Goal: Task Accomplishment & Management: Use online tool/utility

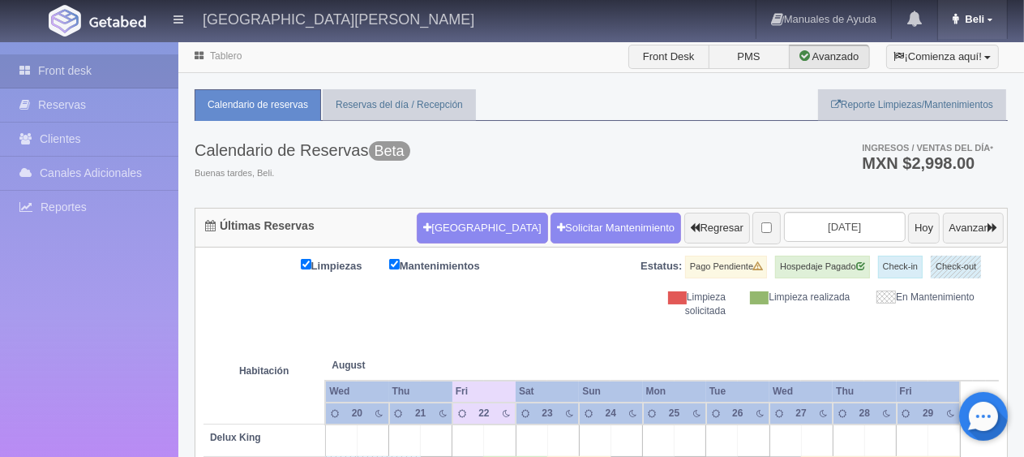
click at [972, 26] on link "Beli" at bounding box center [972, 19] width 69 height 39
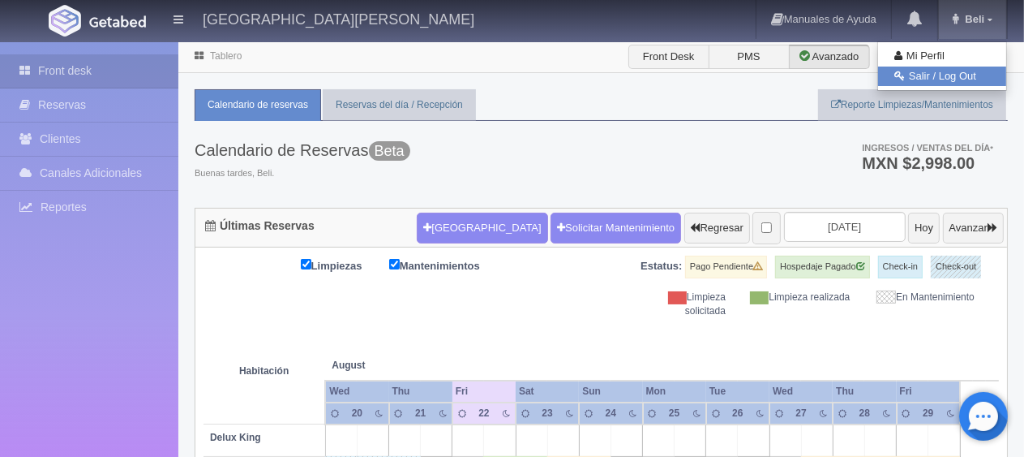
click at [958, 80] on link "Salir / Log Out" at bounding box center [942, 77] width 128 height 20
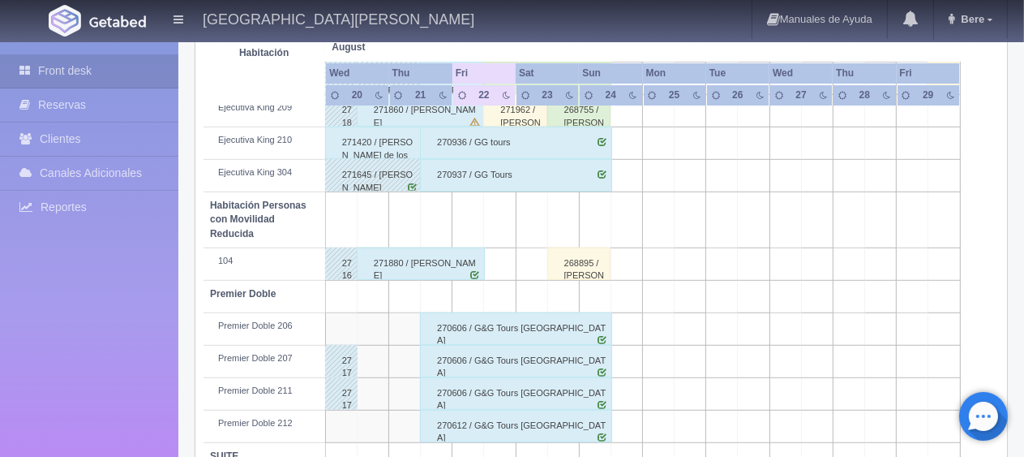
scroll to position [702, 0]
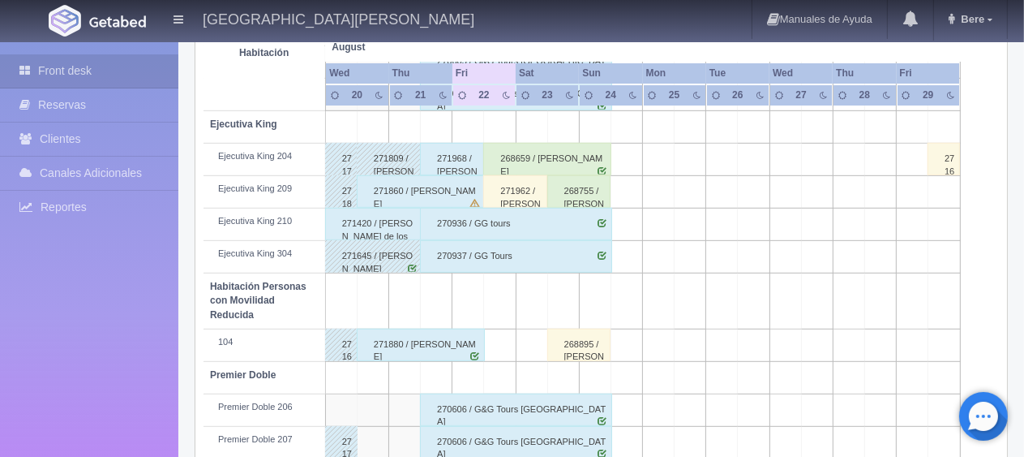
click at [393, 225] on div "271420 / [PERSON_NAME] de los Monteros" at bounding box center [373, 224] width 97 height 32
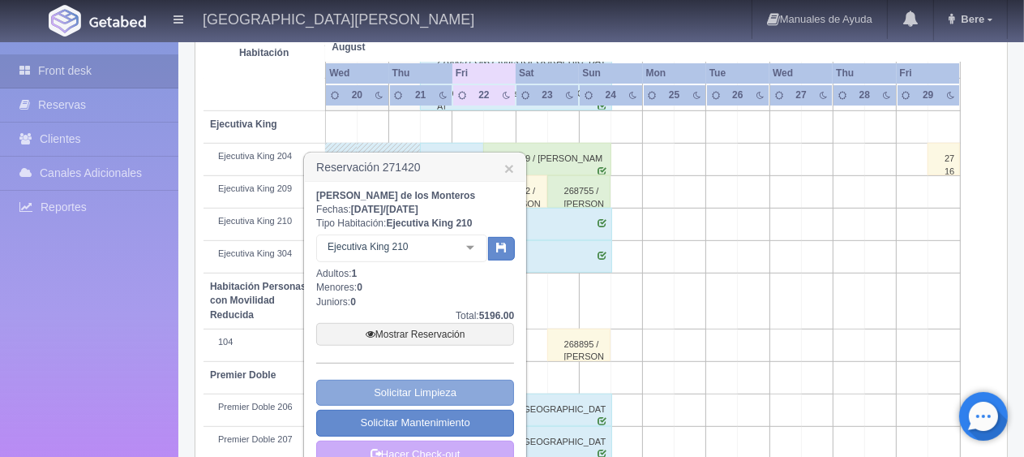
scroll to position [784, 0]
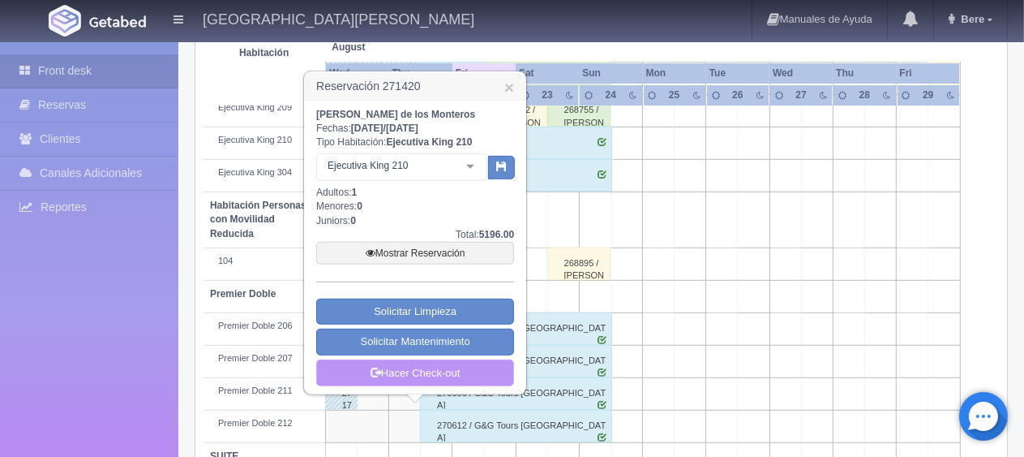
click at [438, 368] on link "Hacer Check-out" at bounding box center [415, 373] width 198 height 28
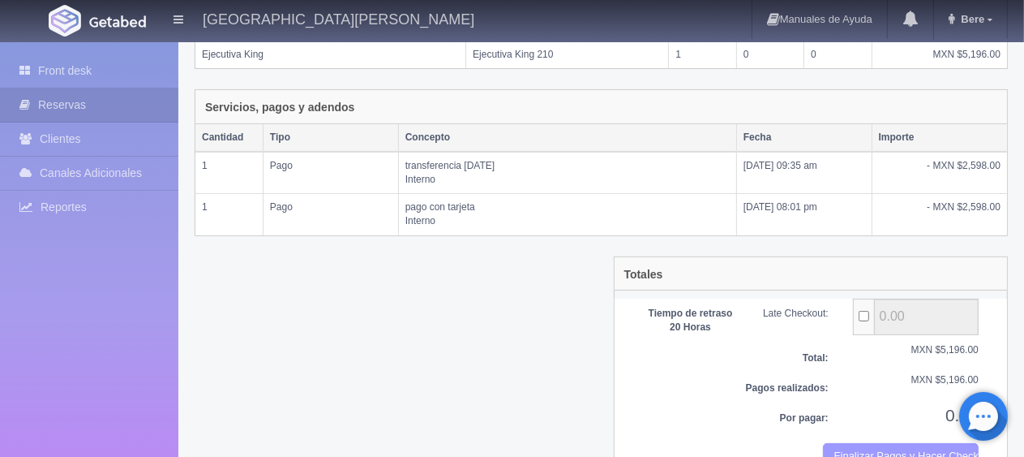
scroll to position [324, 0]
click at [844, 447] on button "Finalizar Pagos y Hacer Checkout" at bounding box center [901, 456] width 156 height 27
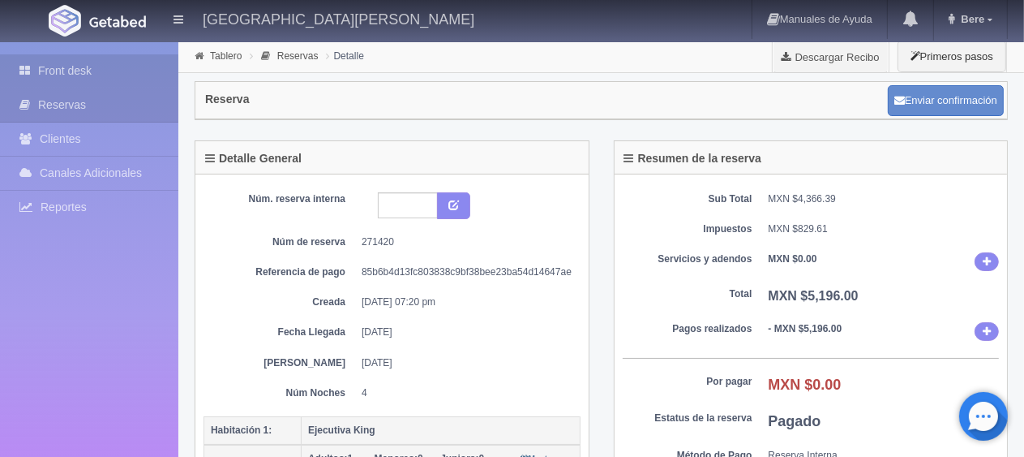
click at [50, 64] on link "Front desk" at bounding box center [89, 70] width 178 height 33
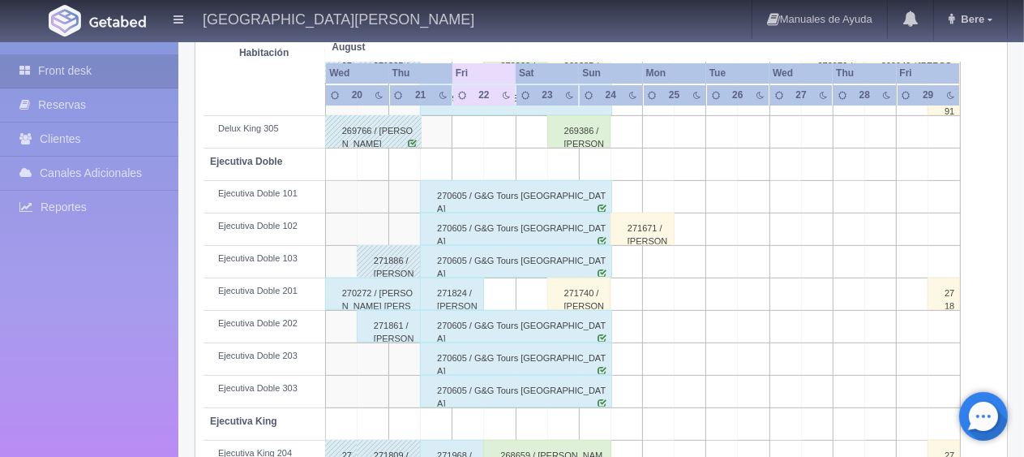
scroll to position [487, 0]
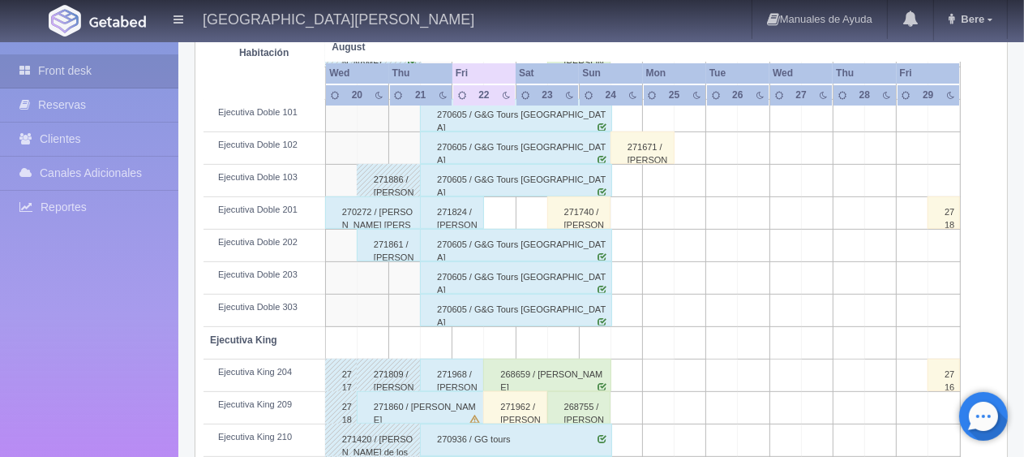
click at [400, 247] on div "271861 / [PERSON_NAME]" at bounding box center [389, 245] width 64 height 32
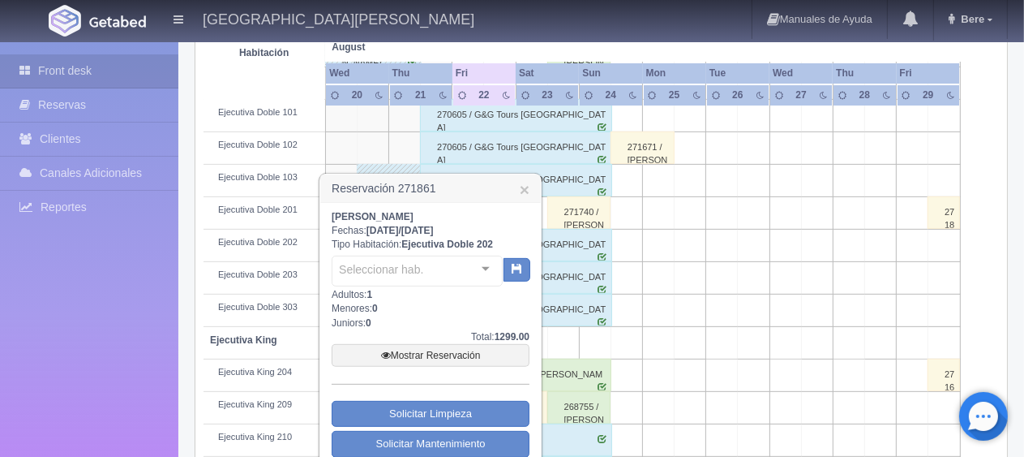
scroll to position [649, 0]
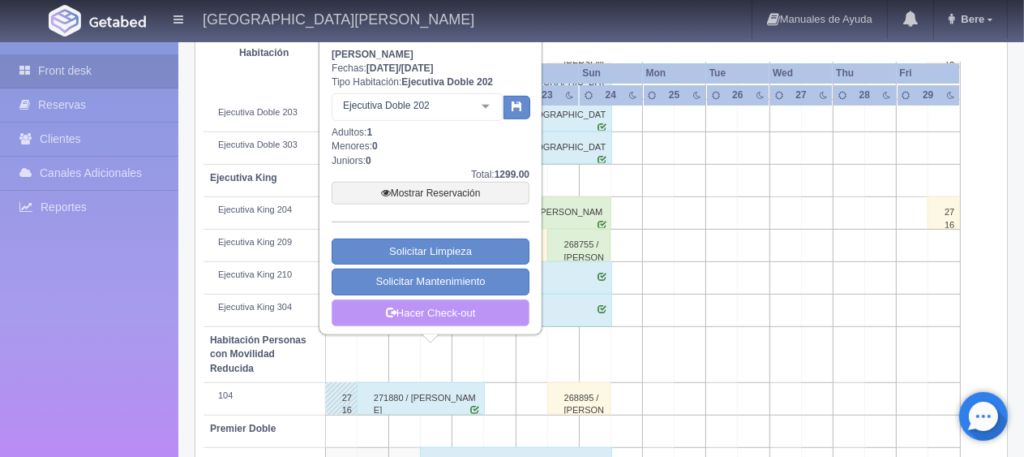
click at [442, 316] on link "Hacer Check-out" at bounding box center [431, 313] width 198 height 28
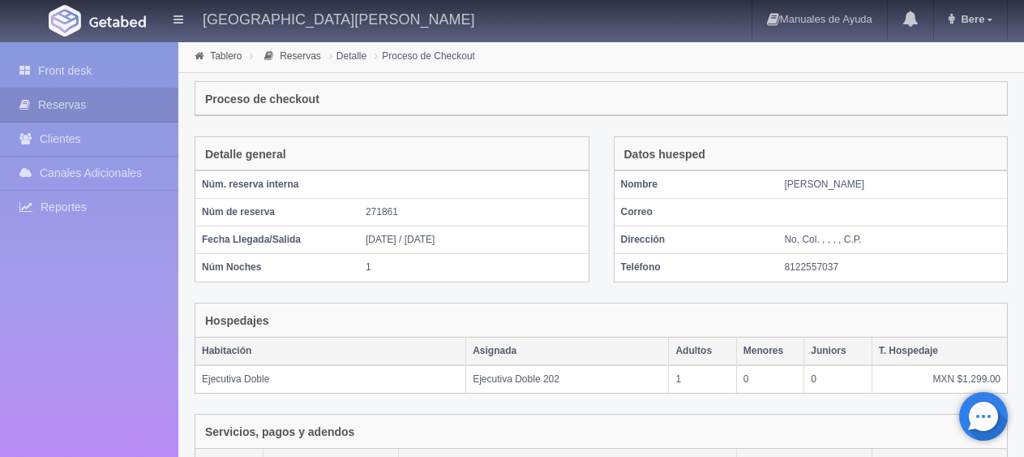
scroll to position [359, 0]
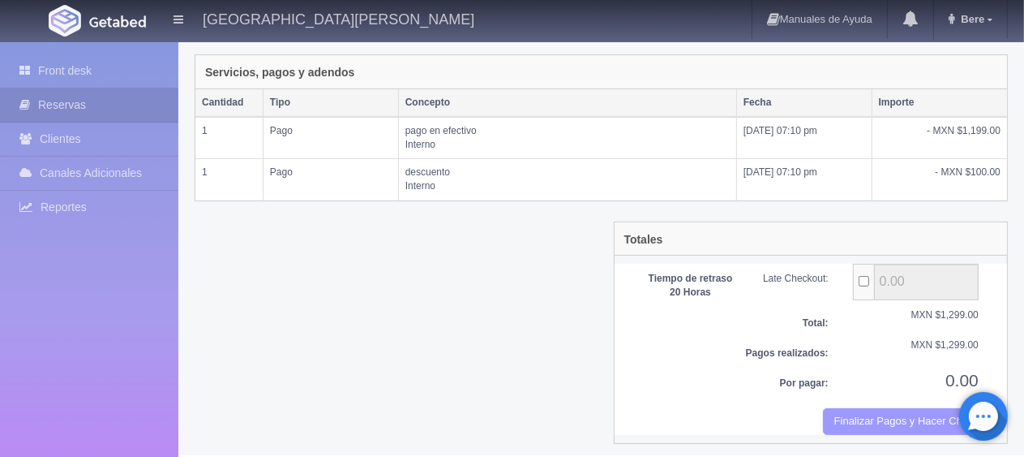
click at [863, 413] on button "Finalizar Pagos y Hacer Checkout" at bounding box center [901, 421] width 156 height 27
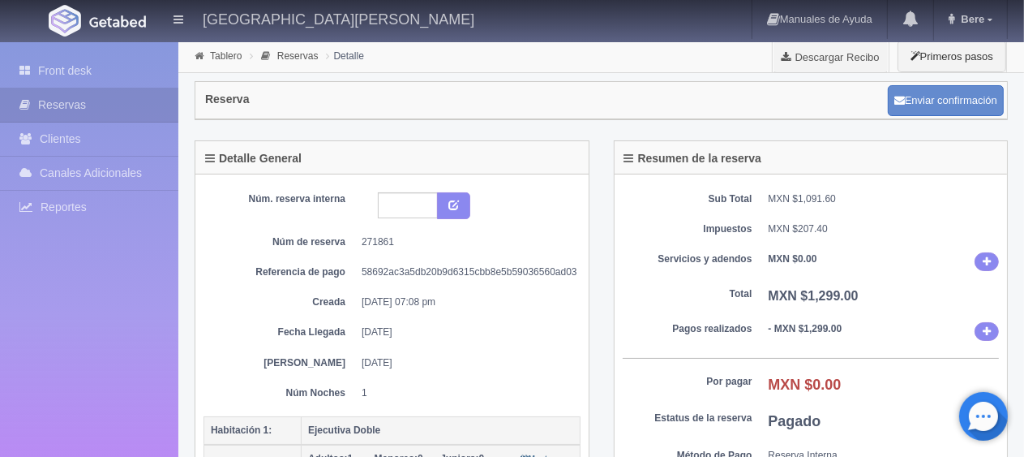
click at [85, 77] on link "Front desk" at bounding box center [89, 70] width 178 height 33
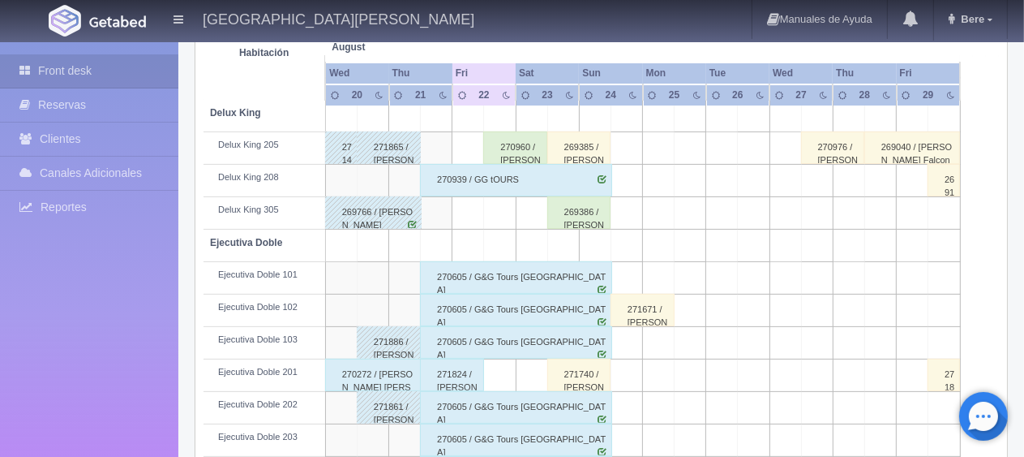
scroll to position [406, 0]
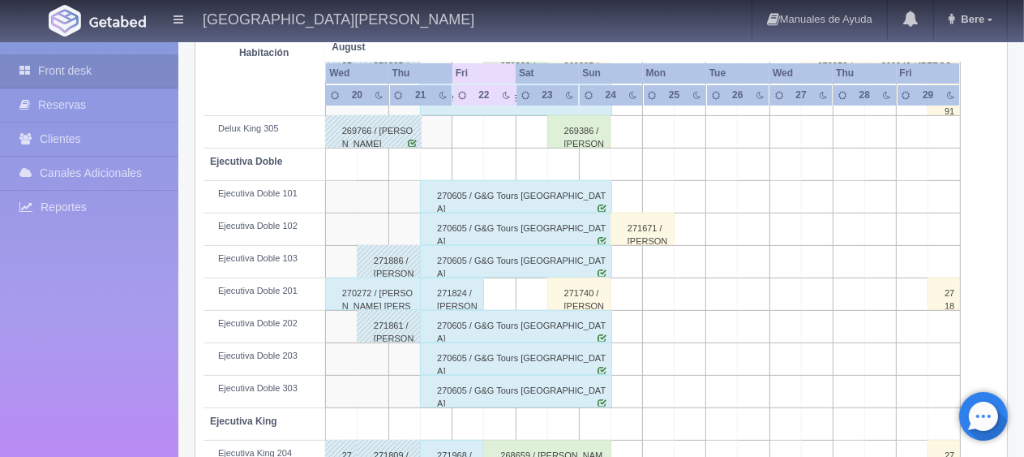
click at [443, 301] on div "271824 / Rodolfo Martinez" at bounding box center [452, 293] width 64 height 32
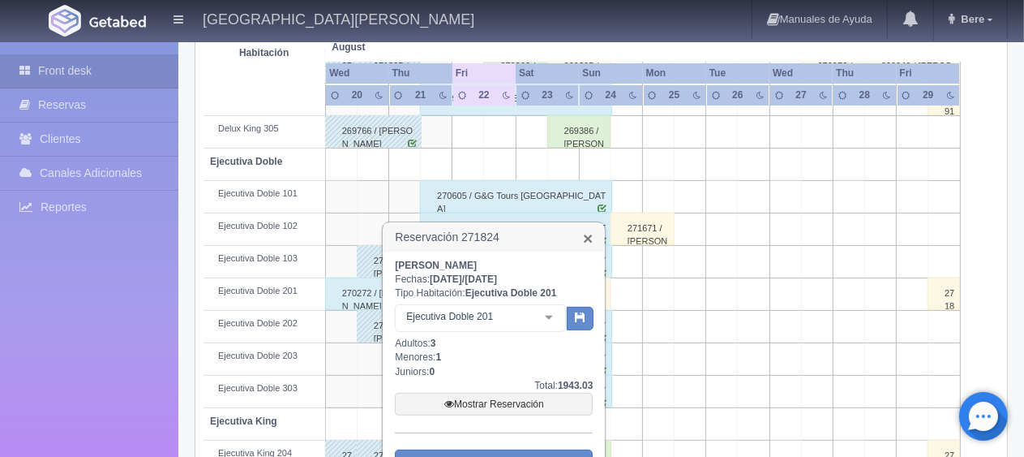
click at [590, 234] on link "×" at bounding box center [588, 238] width 10 height 17
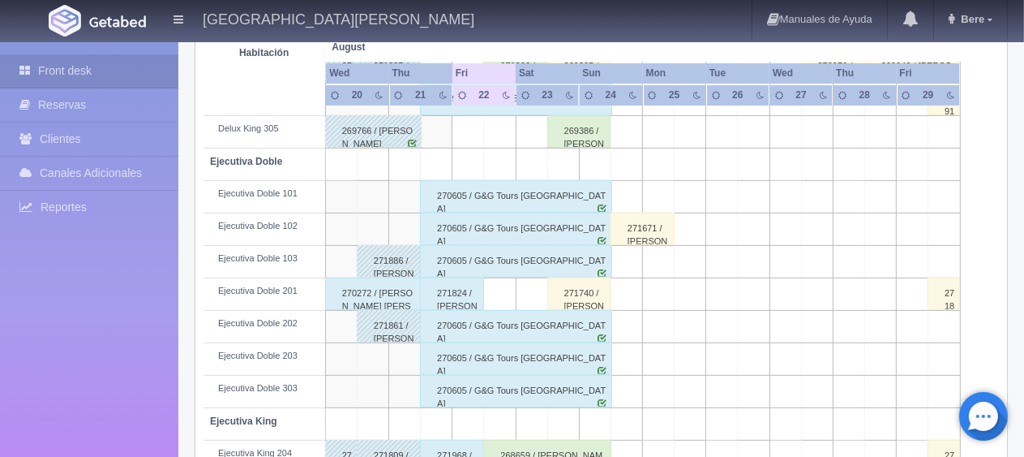
click at [363, 294] on div "270272 / [PERSON_NAME] [PERSON_NAME]" at bounding box center [373, 293] width 97 height 32
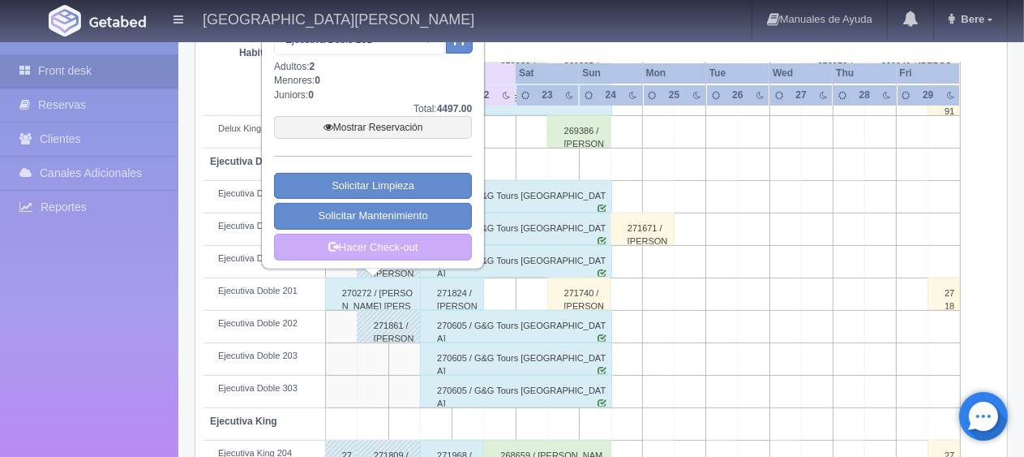
scroll to position [487, 0]
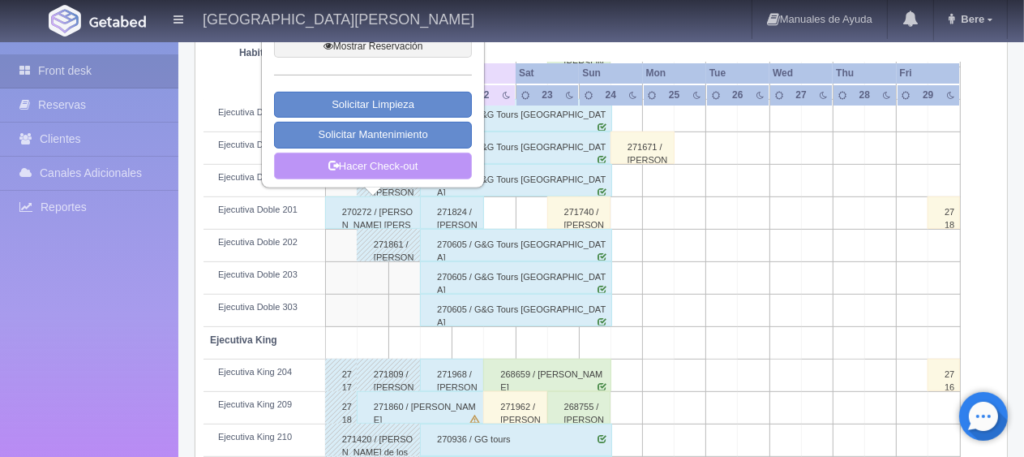
click at [415, 170] on link "Hacer Check-out" at bounding box center [373, 166] width 198 height 28
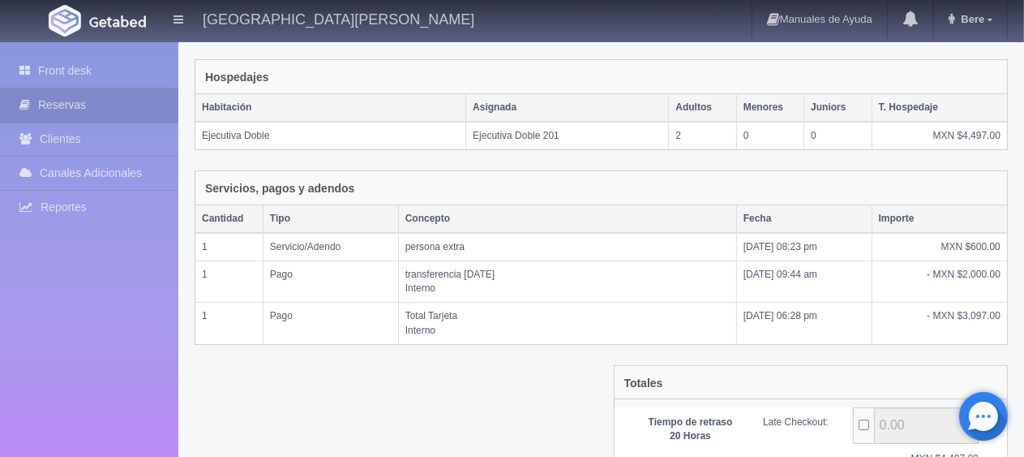
scroll to position [387, 0]
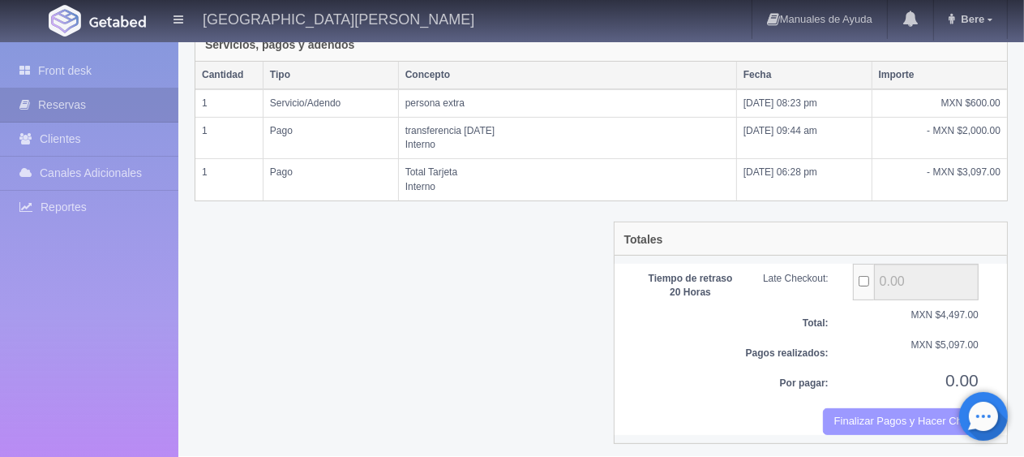
click at [918, 418] on button "Finalizar Pagos y Hacer Checkout" at bounding box center [901, 421] width 156 height 27
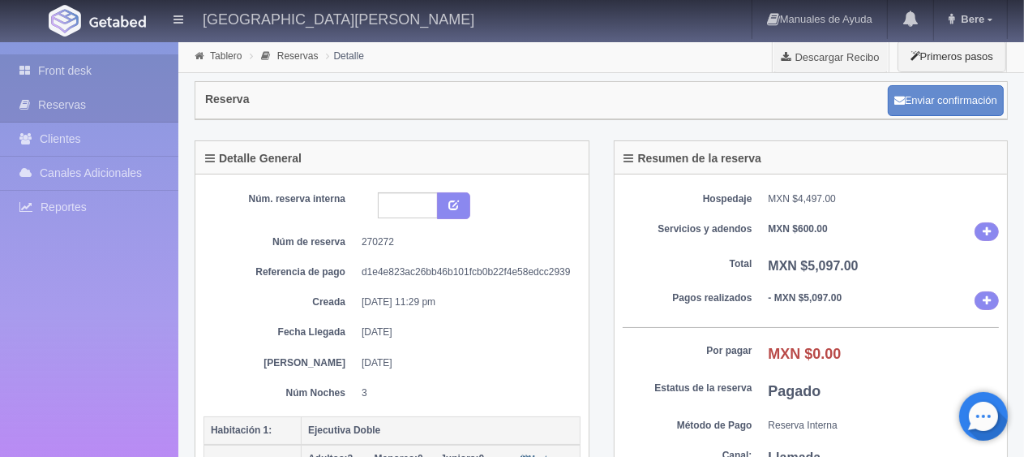
click at [23, 64] on icon at bounding box center [28, 70] width 19 height 16
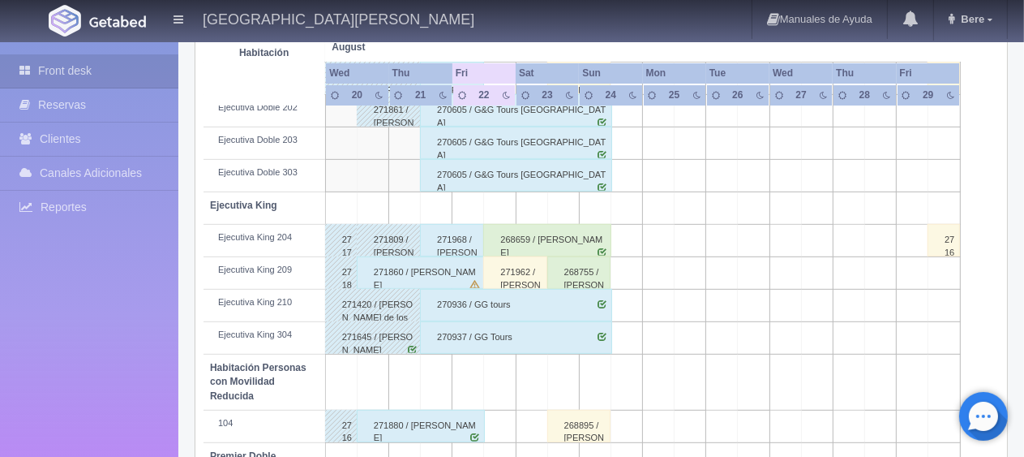
scroll to position [540, 0]
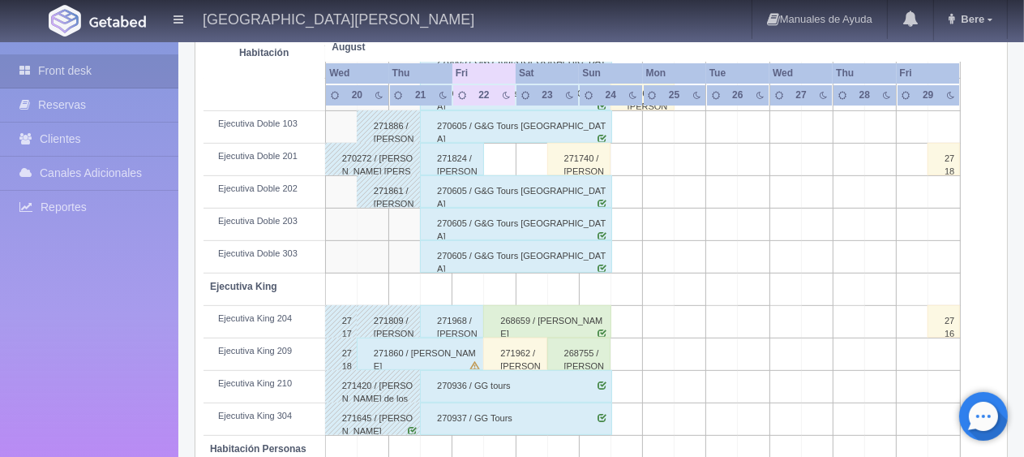
click at [511, 363] on div "271962 / [PERSON_NAME]" at bounding box center [515, 353] width 64 height 32
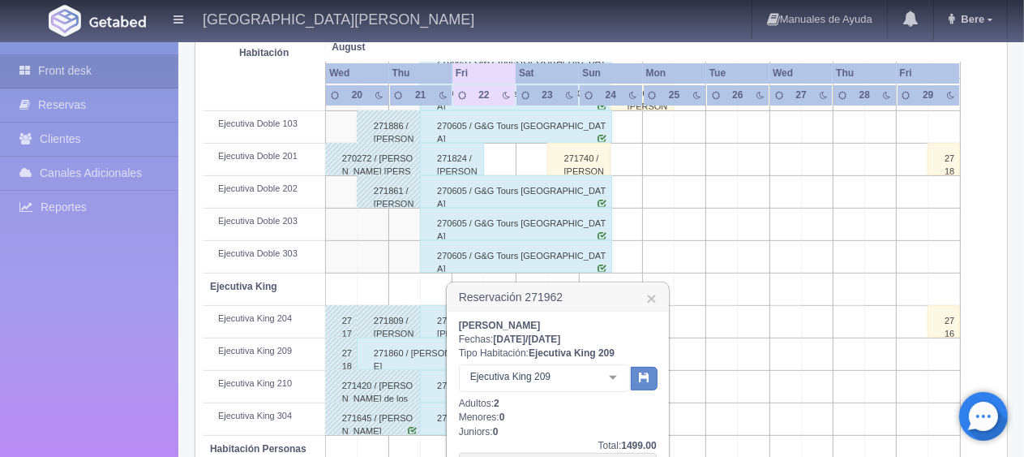
scroll to position [621, 0]
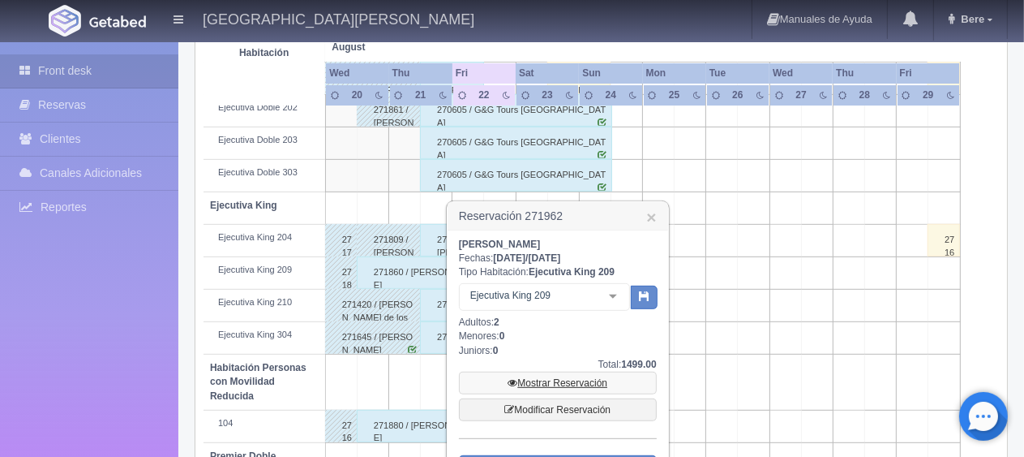
click at [536, 384] on link "Mostrar Reservación" at bounding box center [558, 382] width 198 height 23
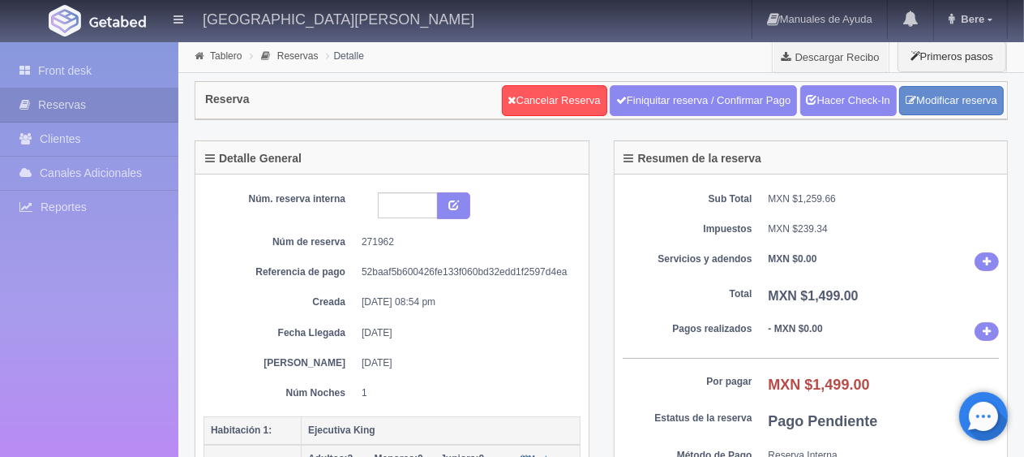
scroll to position [81, 0]
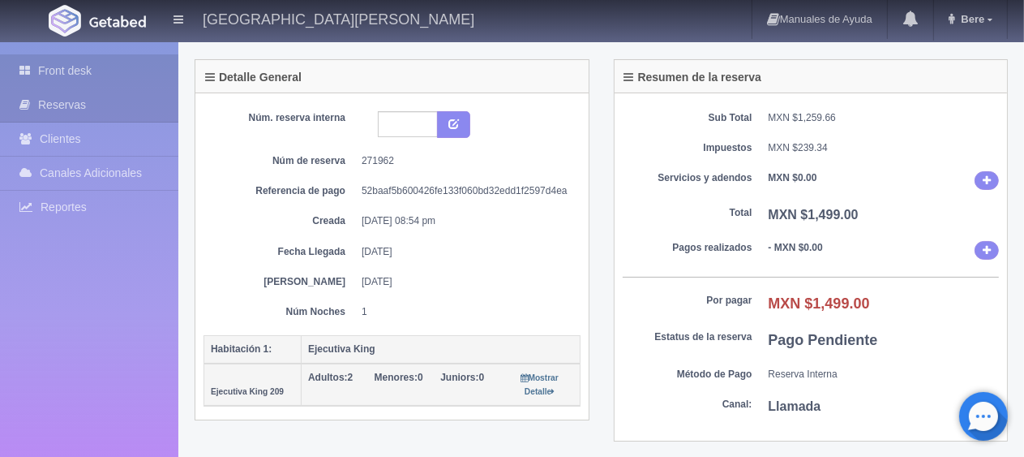
click at [75, 67] on link "Front desk" at bounding box center [89, 70] width 178 height 33
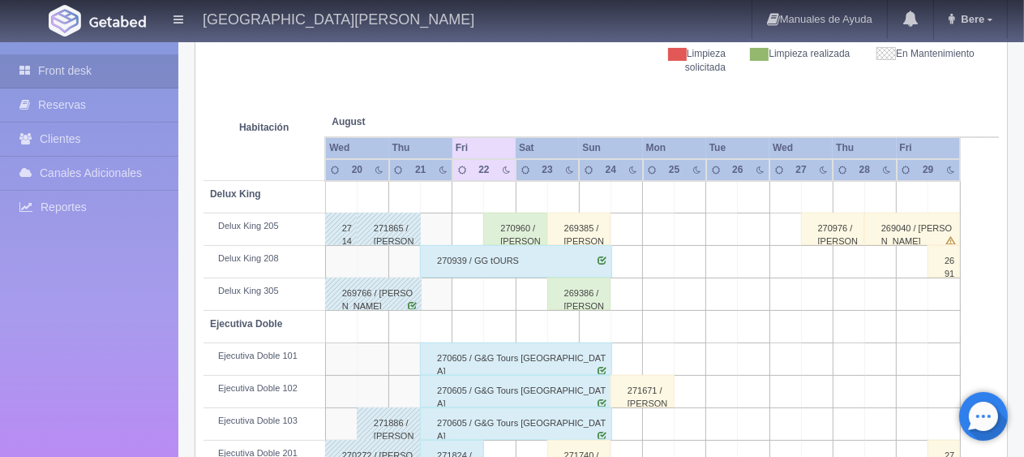
scroll to position [487, 0]
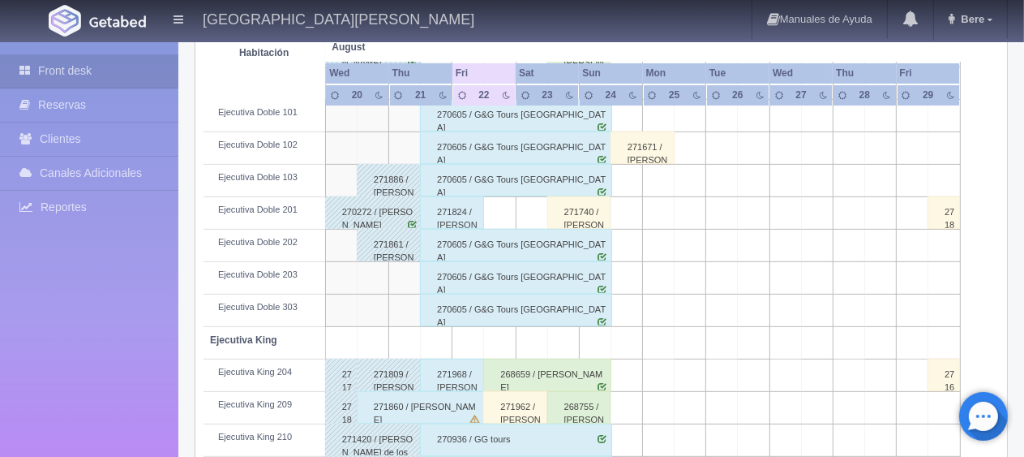
click at [516, 376] on div "268659 / [PERSON_NAME]" at bounding box center [547, 375] width 128 height 32
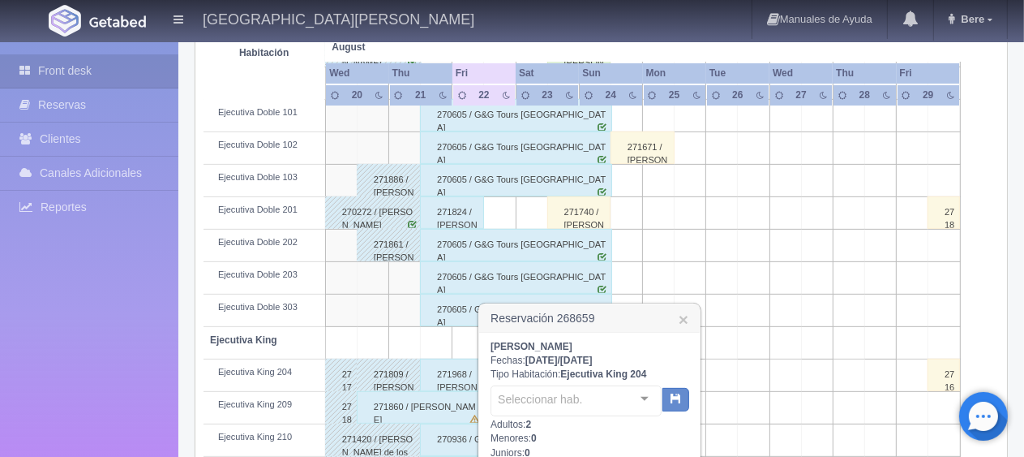
scroll to position [568, 0]
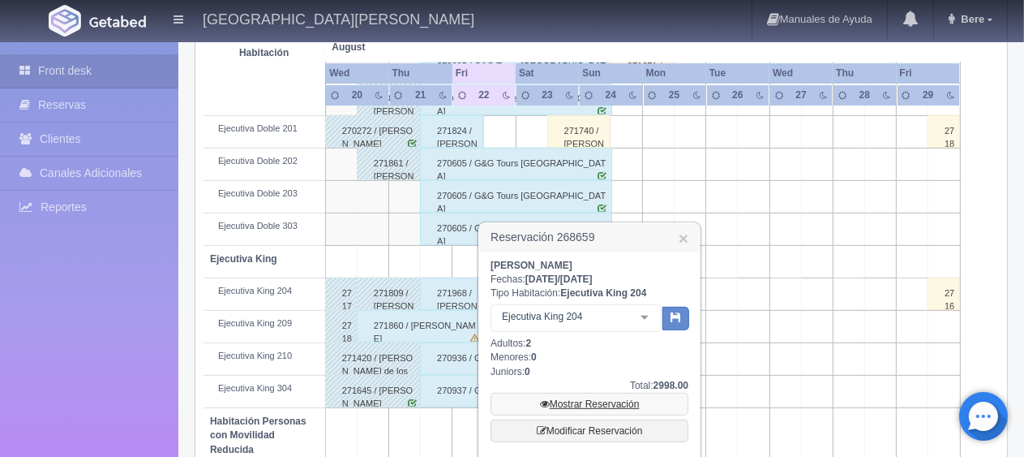
click at [558, 407] on link "Mostrar Reservación" at bounding box center [590, 404] width 198 height 23
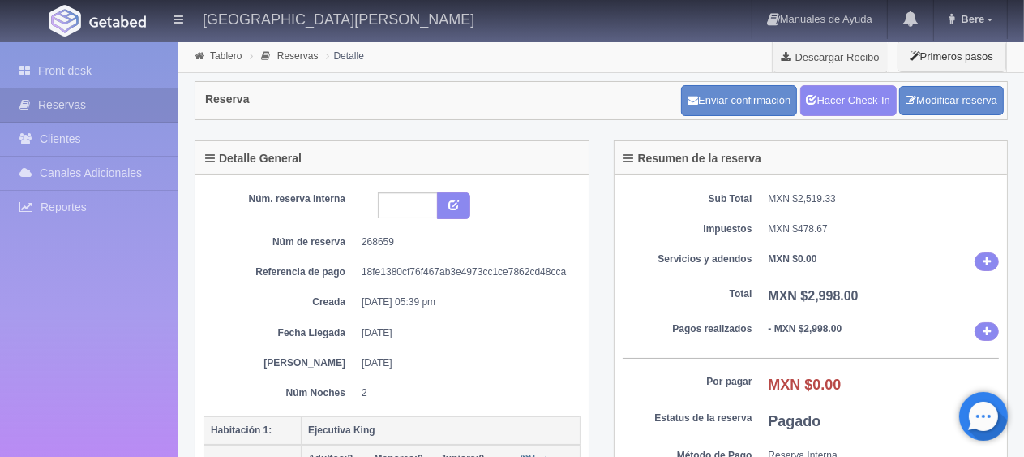
scroll to position [243, 0]
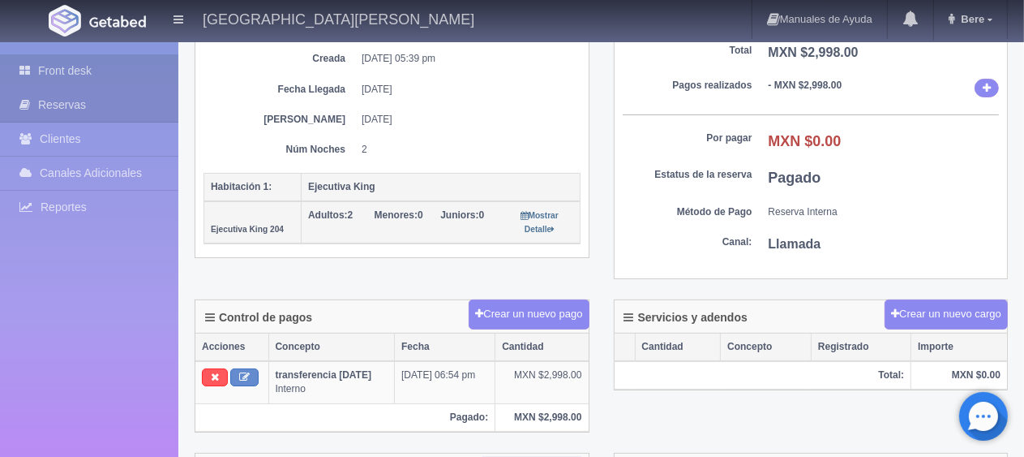
click at [21, 58] on link "Front desk" at bounding box center [89, 70] width 178 height 33
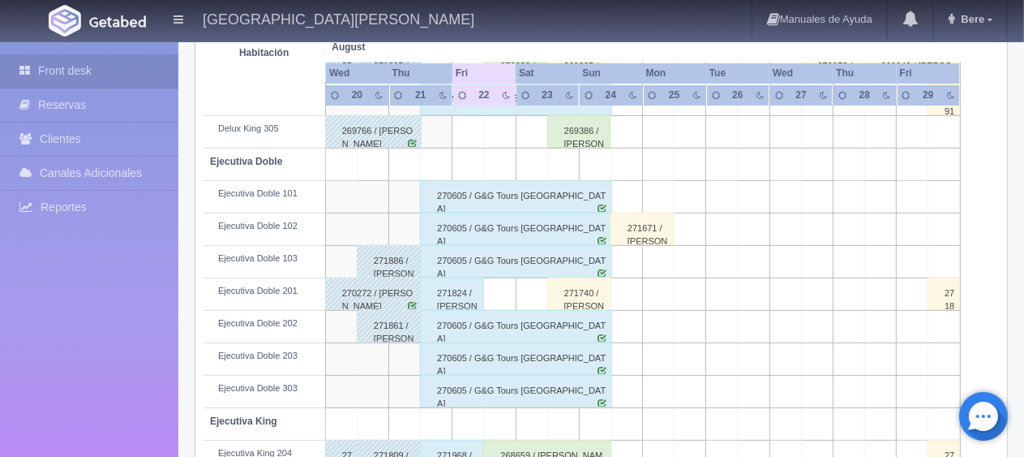
scroll to position [162, 0]
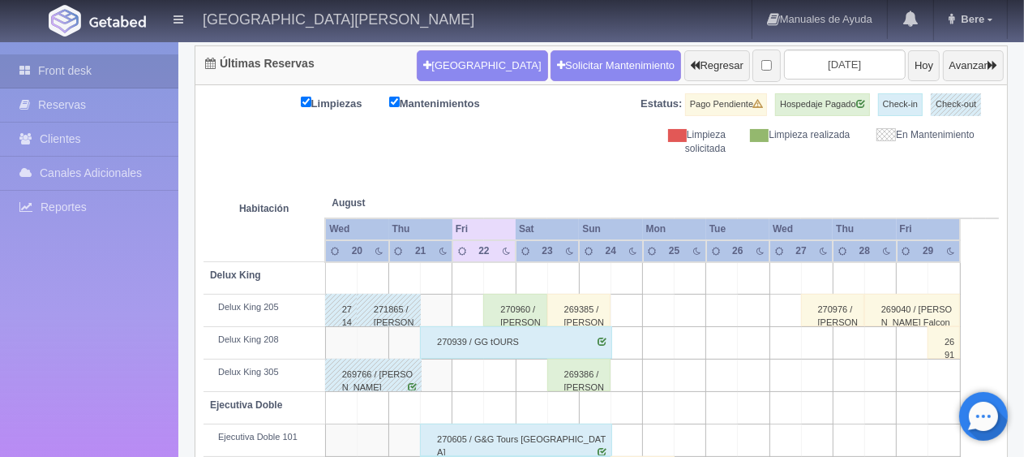
click at [506, 311] on div "270960 / ANGELA RAMIREZ VEGA" at bounding box center [515, 310] width 64 height 32
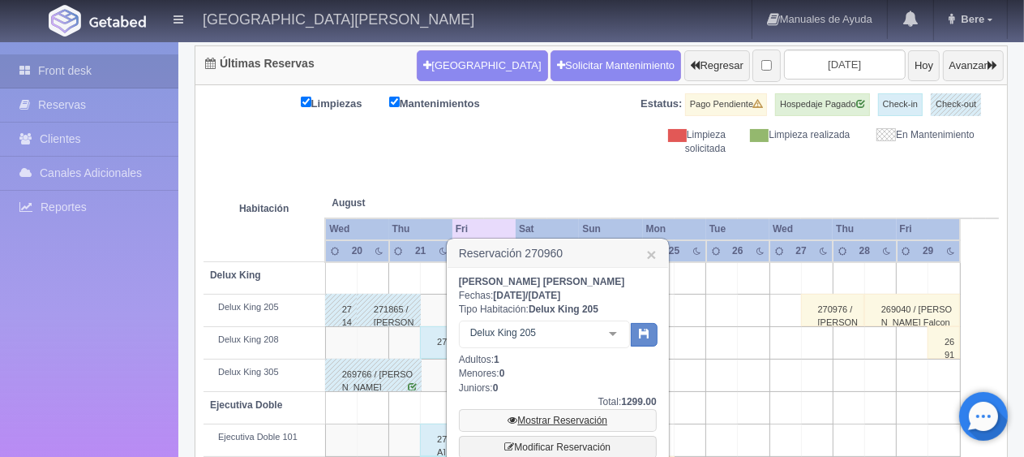
click at [549, 411] on link "Mostrar Reservación" at bounding box center [558, 420] width 198 height 23
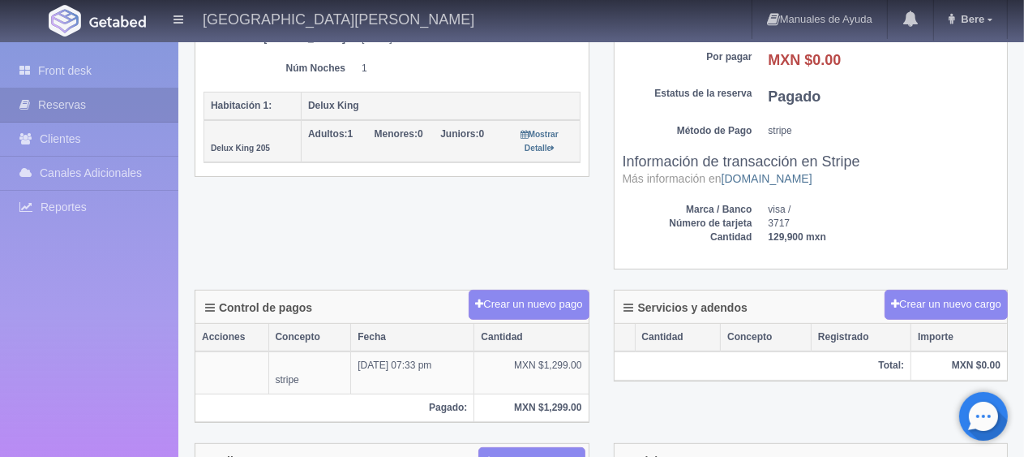
scroll to position [487, 0]
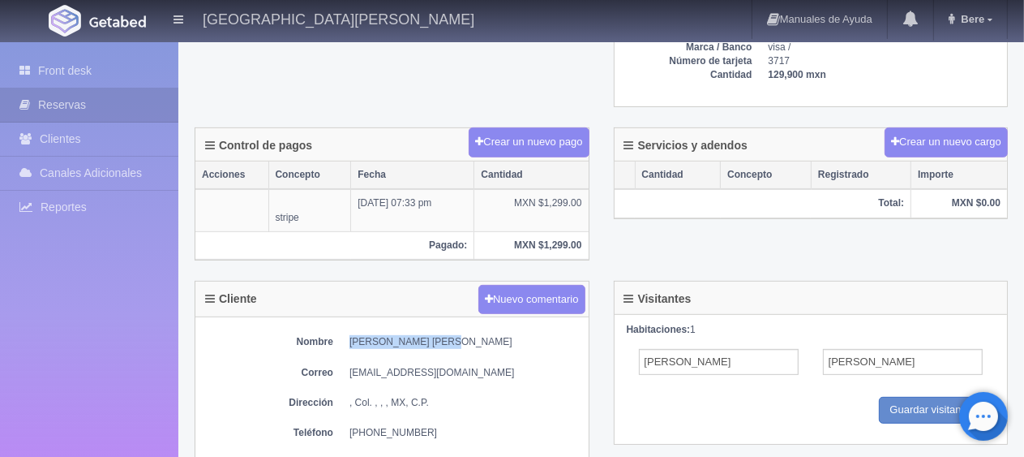
drag, startPoint x: 344, startPoint y: 337, endPoint x: 486, endPoint y: 341, distance: 142.0
click at [486, 341] on dl "Nombre [PERSON_NAME] [PERSON_NAME]" at bounding box center [392, 342] width 377 height 14
copy dd "[PERSON_NAME] [PERSON_NAME]"
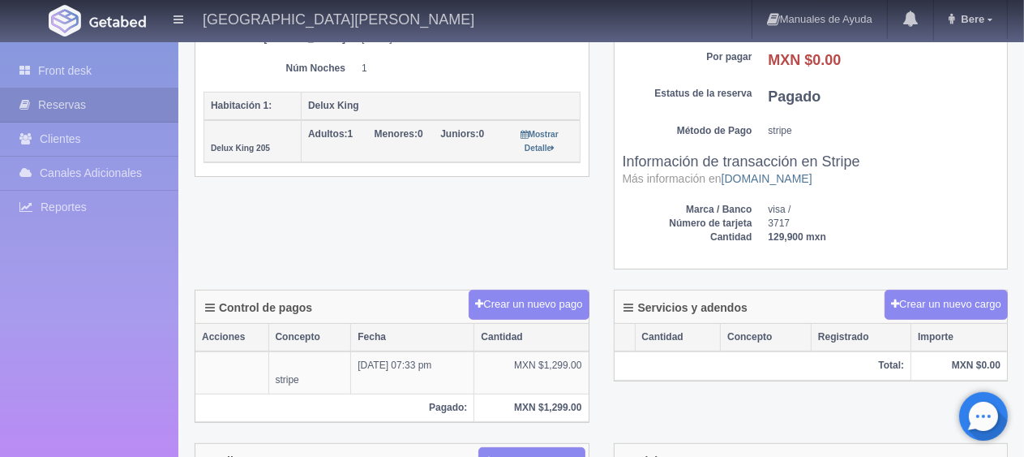
scroll to position [243, 0]
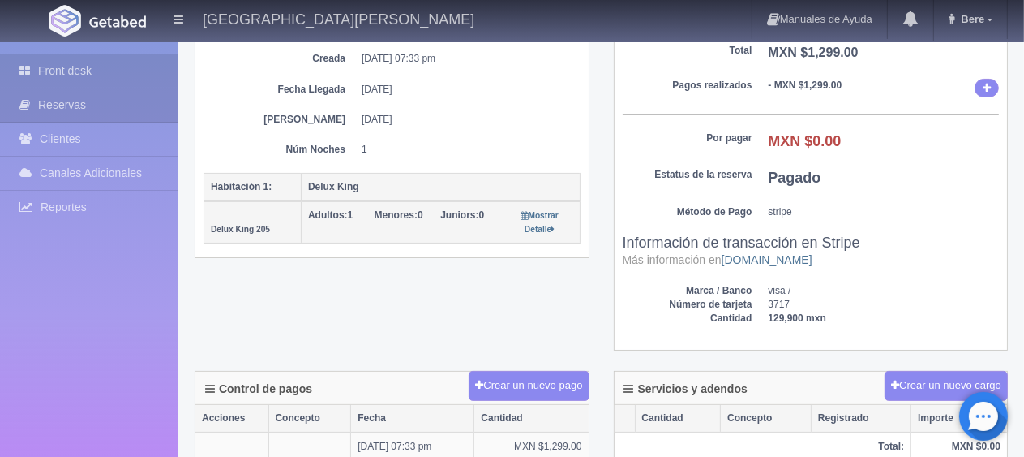
click at [77, 73] on link "Front desk" at bounding box center [89, 70] width 178 height 33
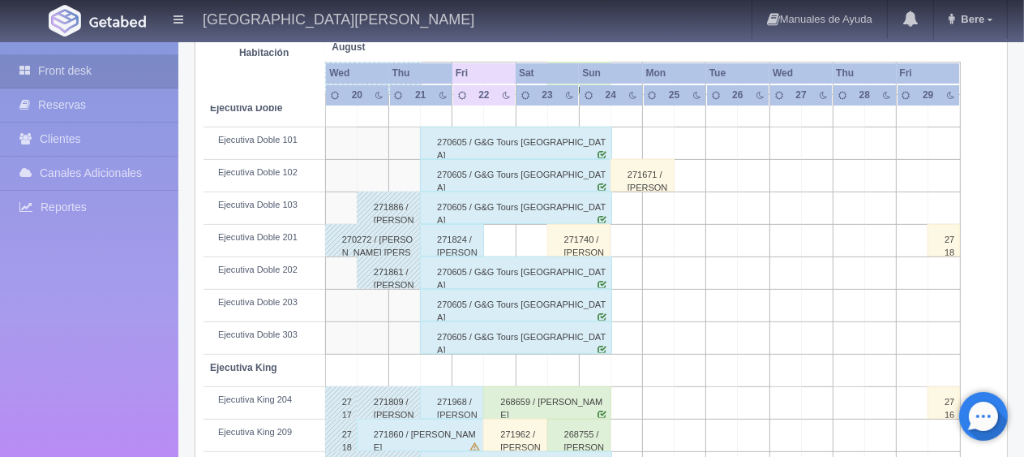
scroll to position [297, 0]
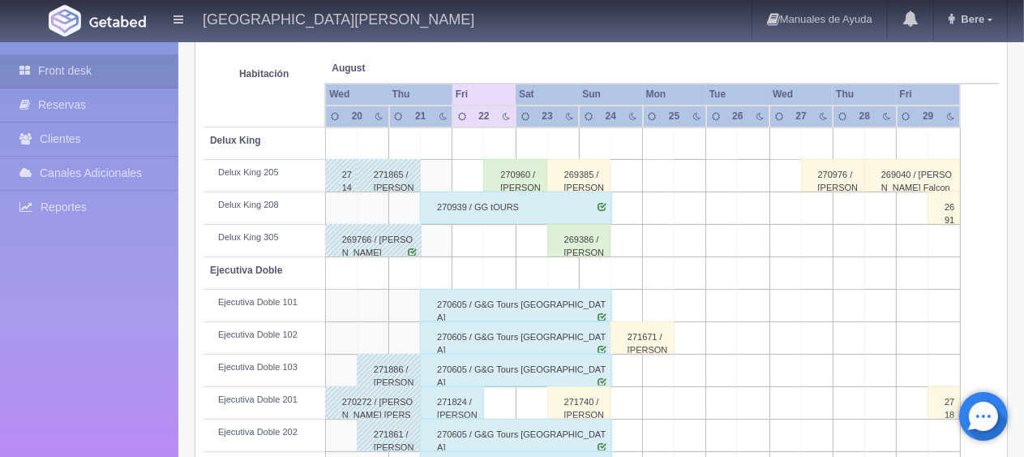
click at [390, 168] on div "271865 / [PERSON_NAME]" at bounding box center [389, 175] width 64 height 32
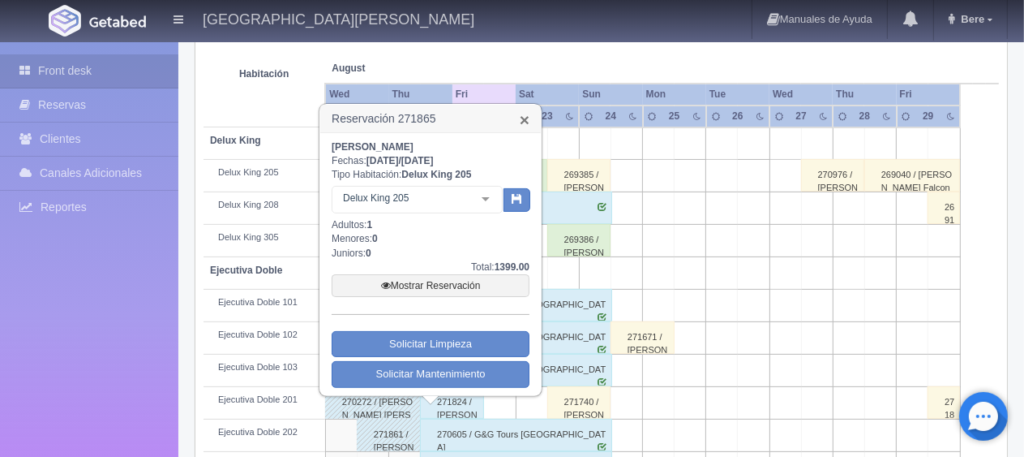
click at [523, 122] on link "×" at bounding box center [525, 119] width 10 height 17
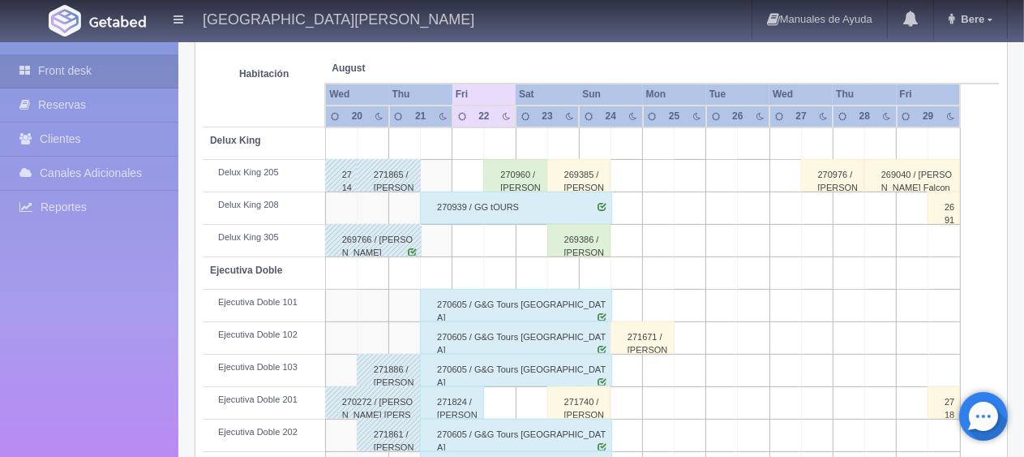
scroll to position [459, 0]
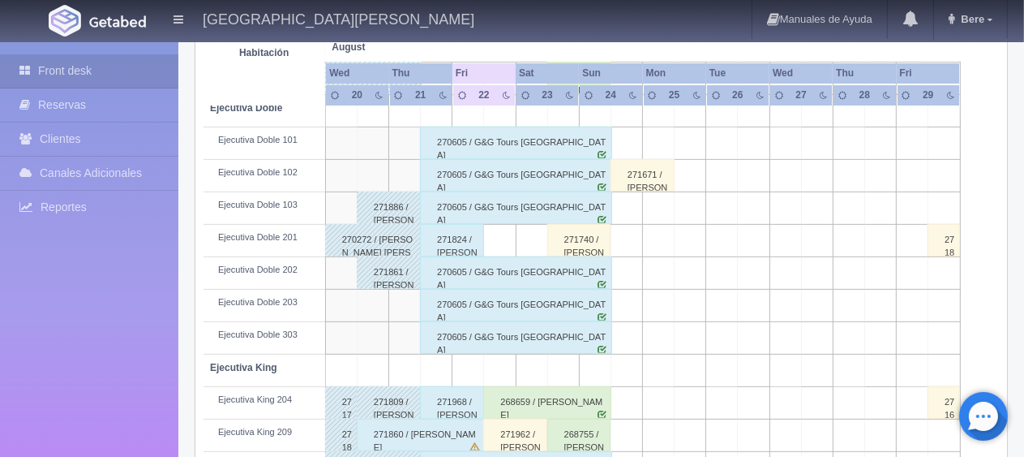
click at [389, 205] on div "271886 / [PERSON_NAME]" at bounding box center [389, 207] width 64 height 32
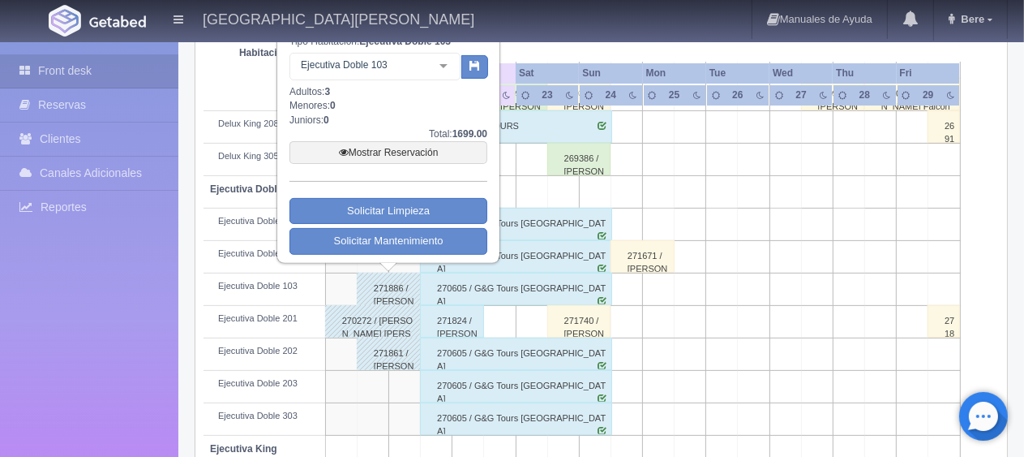
scroll to position [297, 0]
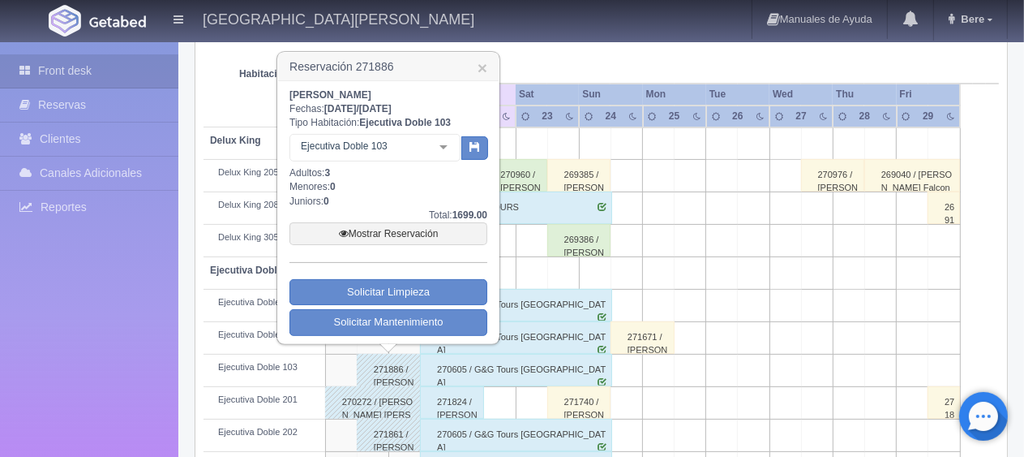
click at [476, 62] on h3 "Reservación 271886 ×" at bounding box center [388, 67] width 221 height 28
click at [486, 67] on link "×" at bounding box center [483, 67] width 10 height 17
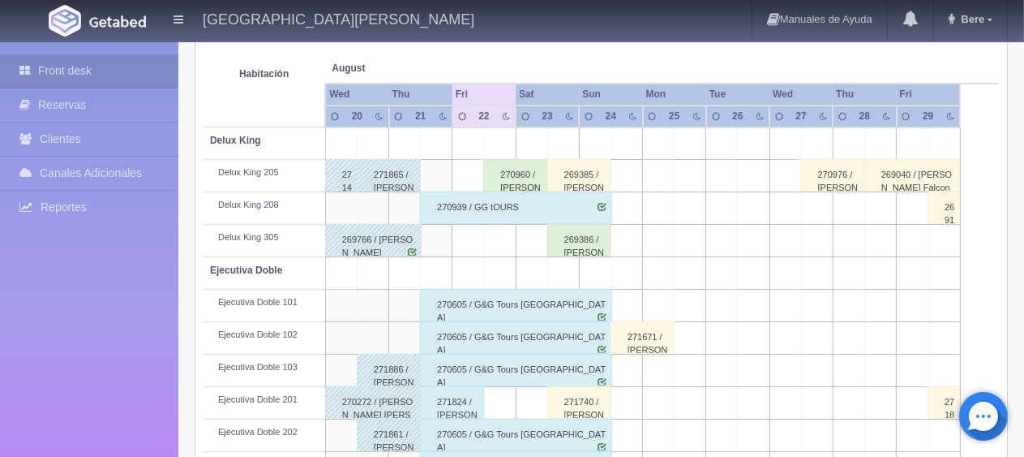
scroll to position [459, 0]
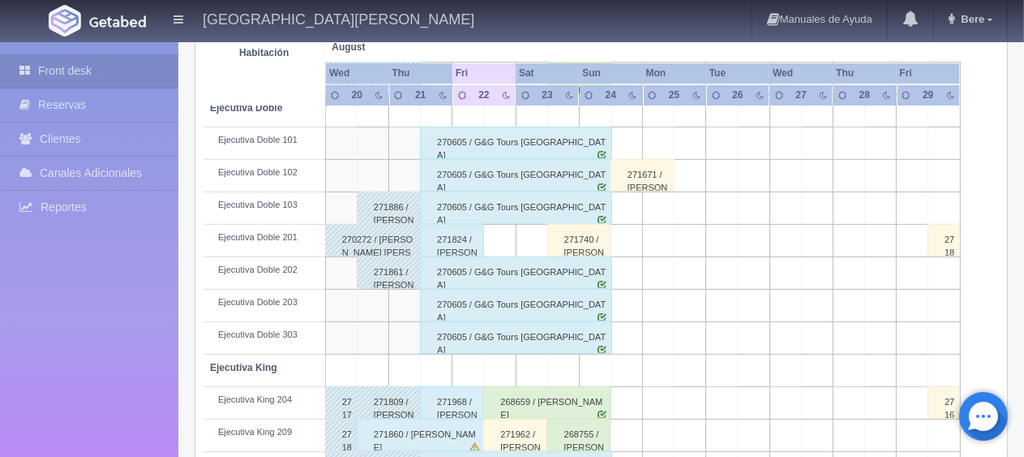
click at [393, 278] on div "271861 / [PERSON_NAME]" at bounding box center [389, 272] width 64 height 32
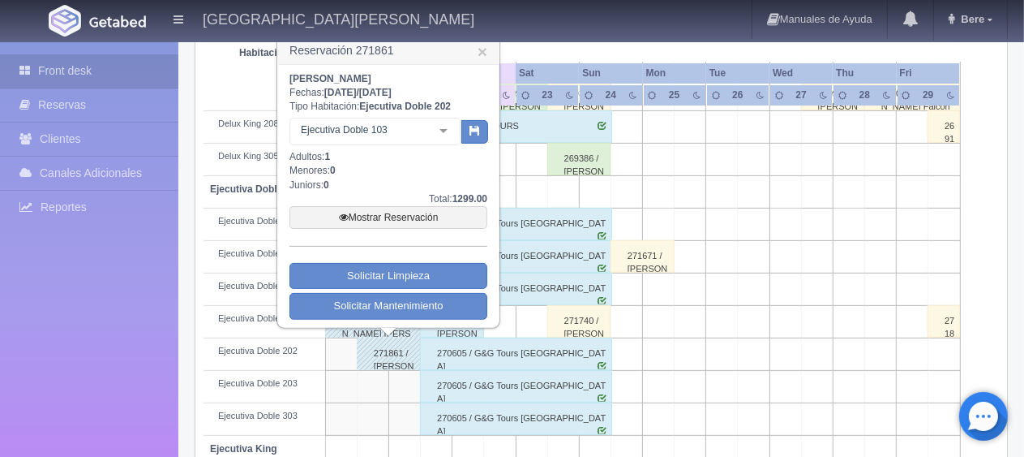
scroll to position [216, 0]
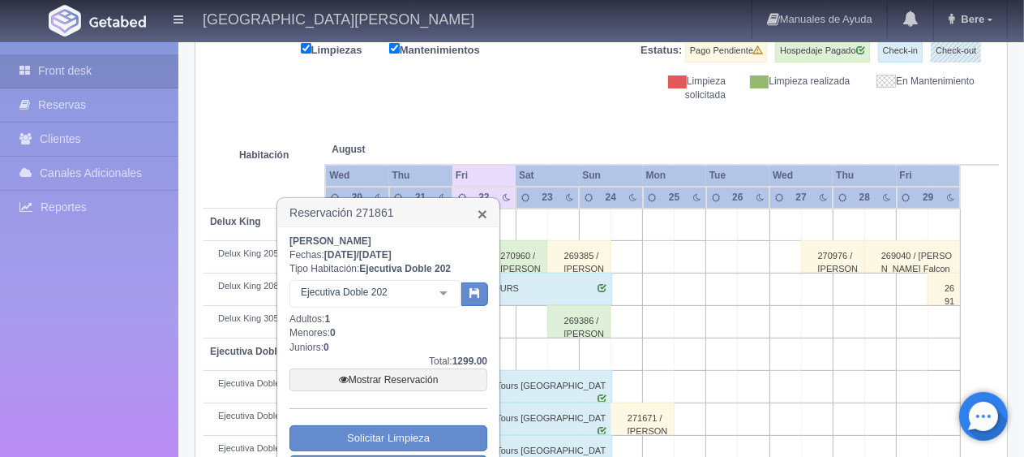
click at [479, 212] on link "×" at bounding box center [483, 213] width 10 height 17
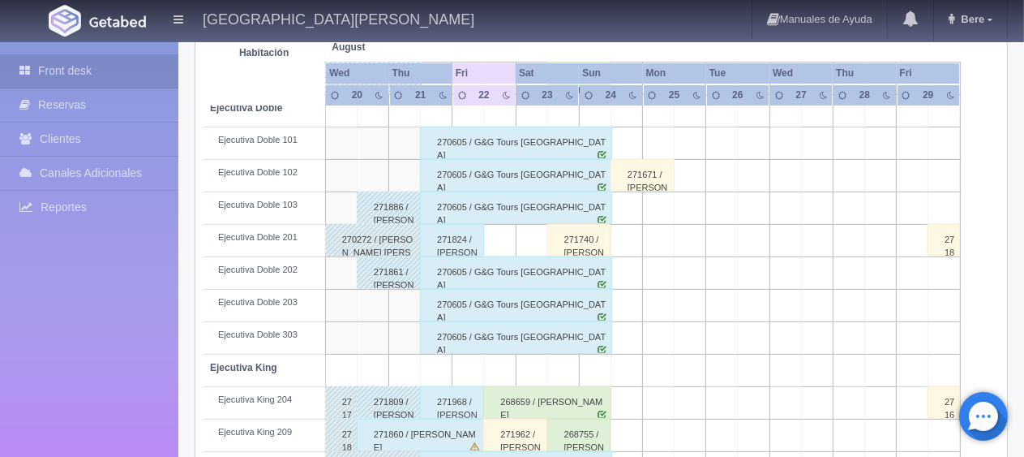
scroll to position [621, 0]
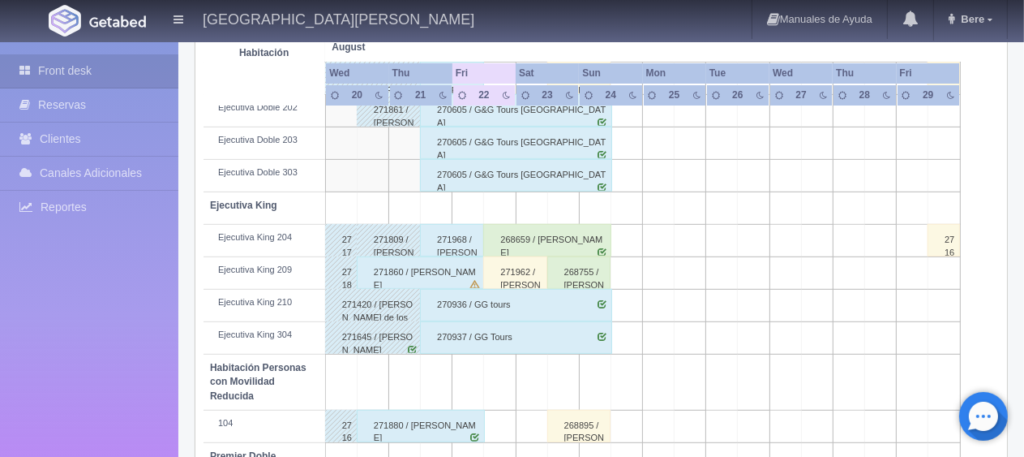
click at [412, 271] on div "271860 / [PERSON_NAME]" at bounding box center [421, 272] width 128 height 32
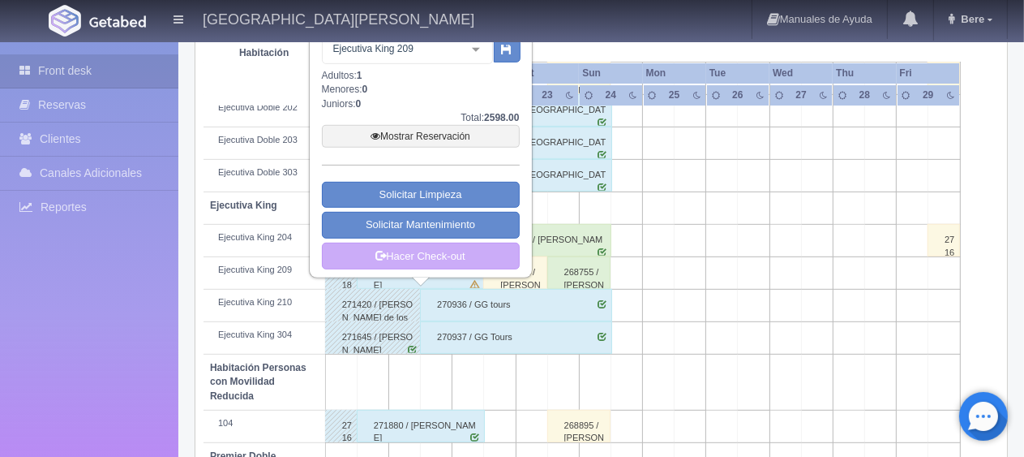
scroll to position [459, 0]
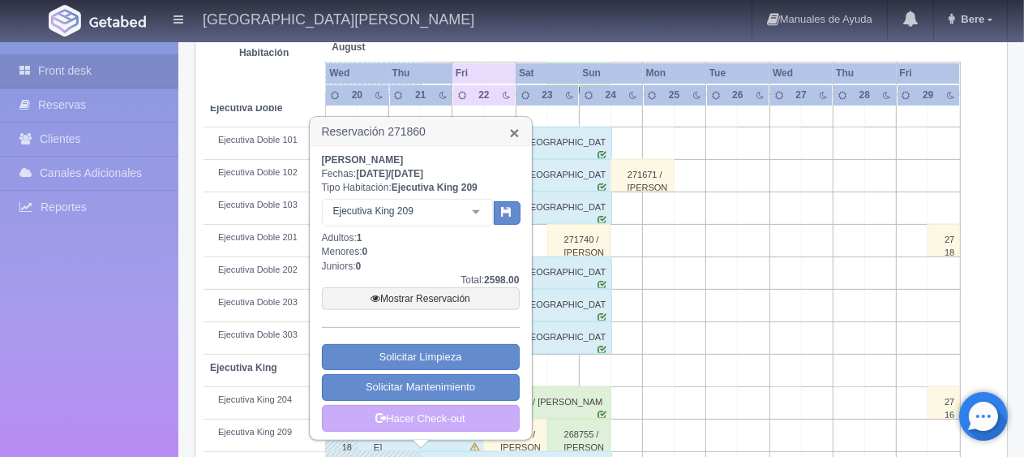
click at [518, 133] on link "×" at bounding box center [514, 132] width 10 height 17
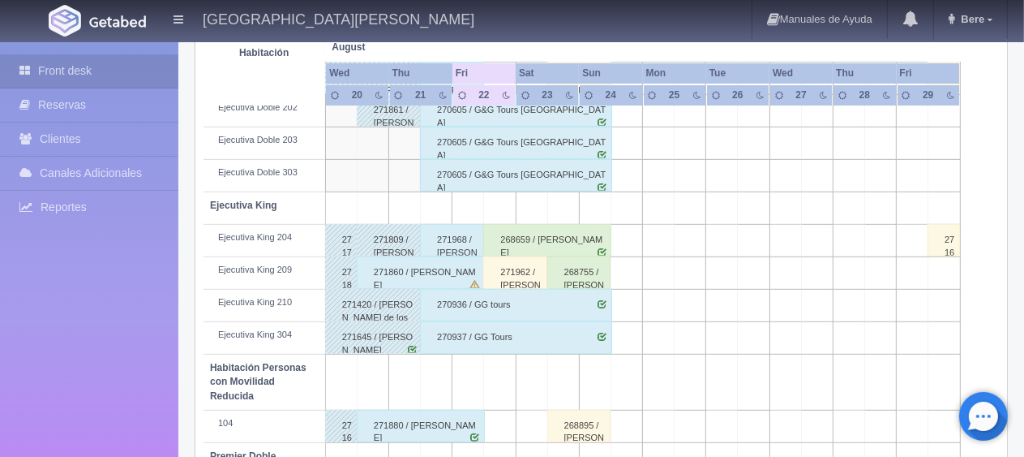
scroll to position [784, 0]
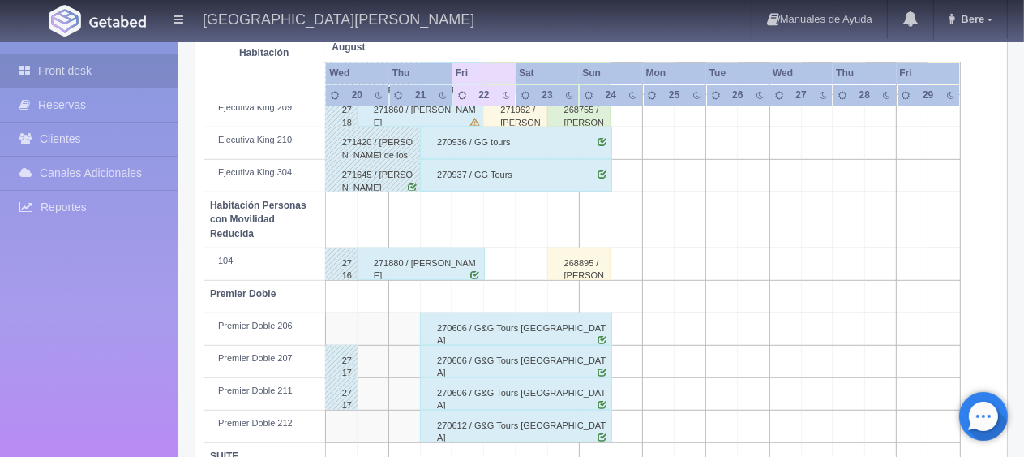
click at [444, 266] on div "271880 / [PERSON_NAME]" at bounding box center [421, 263] width 128 height 32
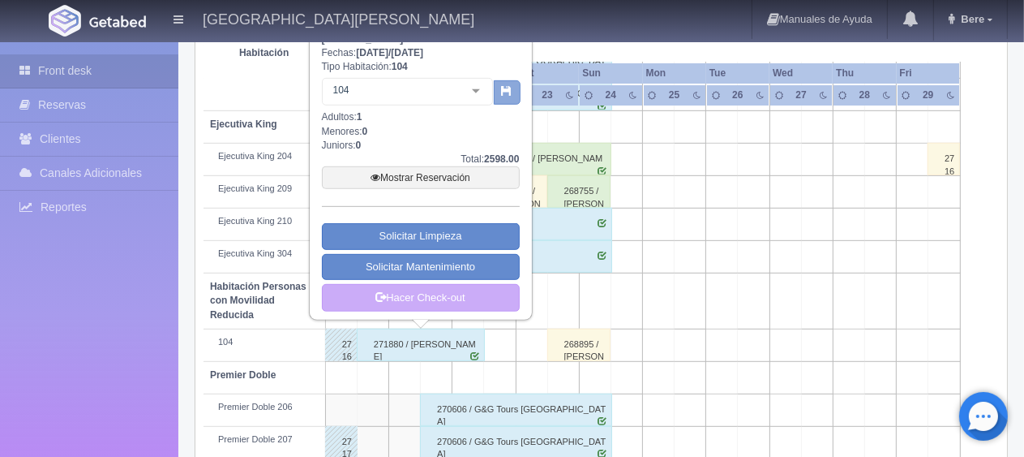
scroll to position [621, 0]
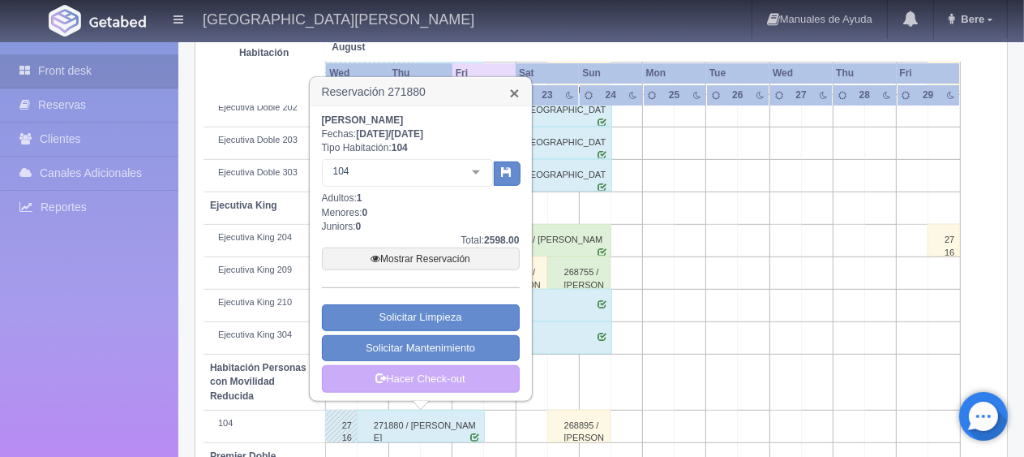
click at [517, 94] on link "×" at bounding box center [514, 92] width 10 height 17
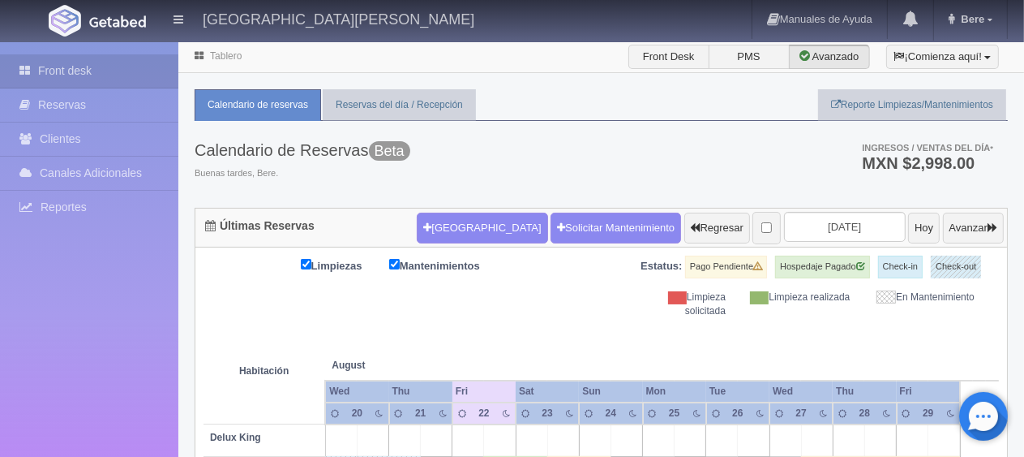
scroll to position [243, 0]
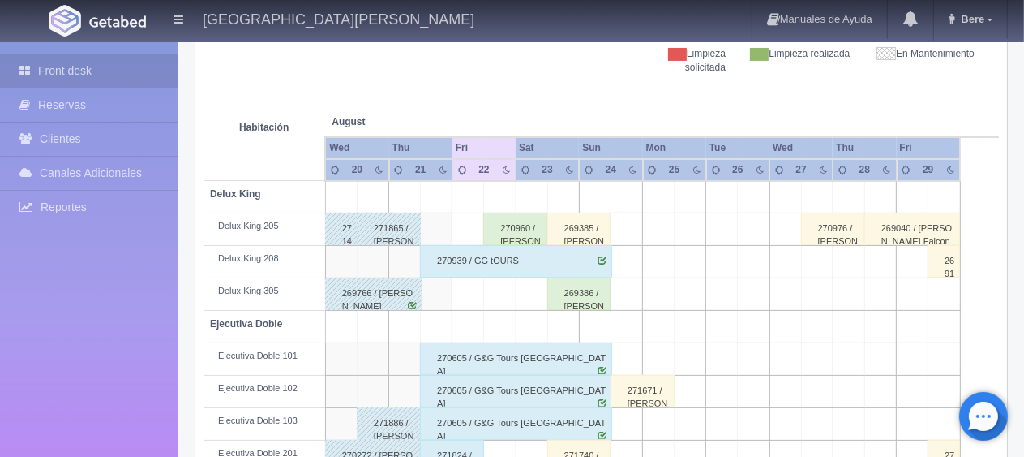
click at [373, 303] on div "269766 / [PERSON_NAME]" at bounding box center [373, 293] width 97 height 32
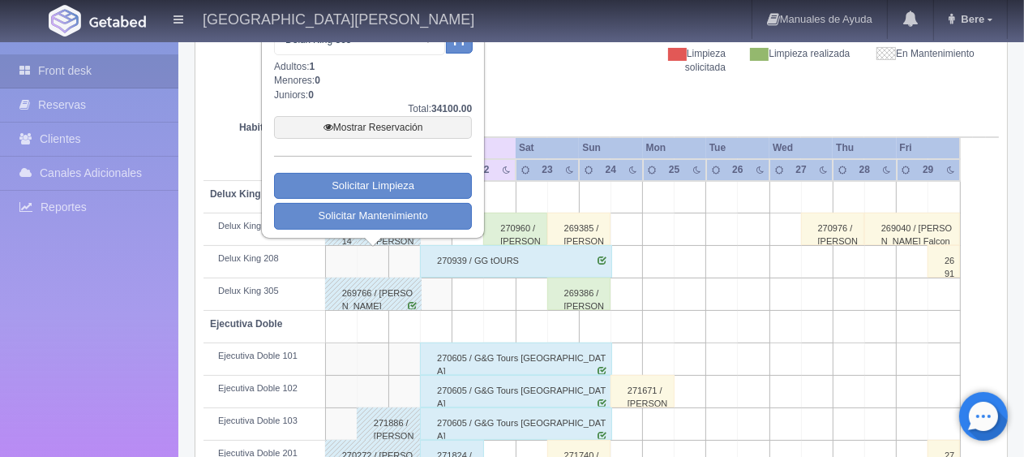
scroll to position [81, 0]
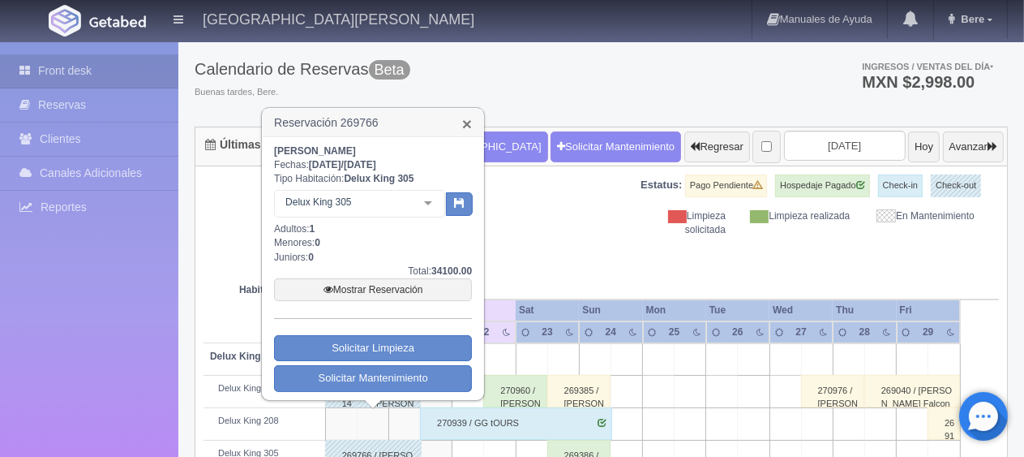
click at [467, 122] on link "×" at bounding box center [467, 123] width 10 height 17
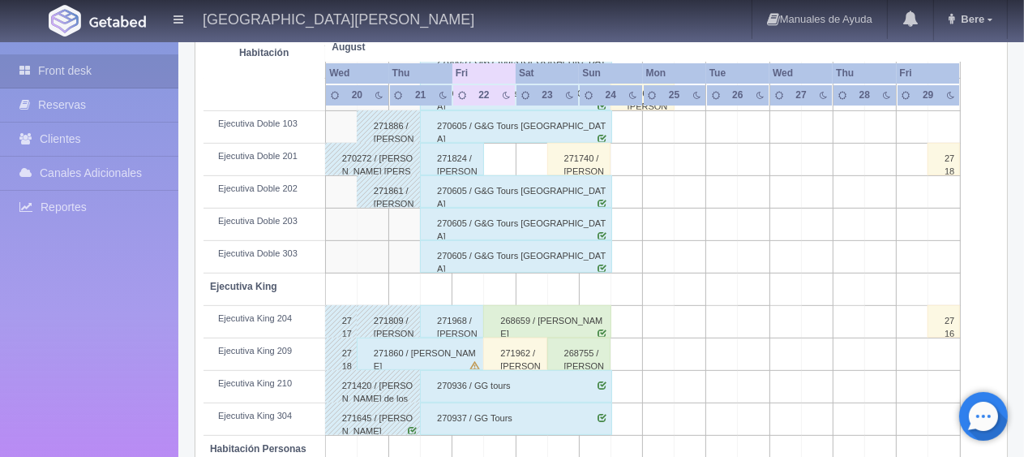
scroll to position [621, 0]
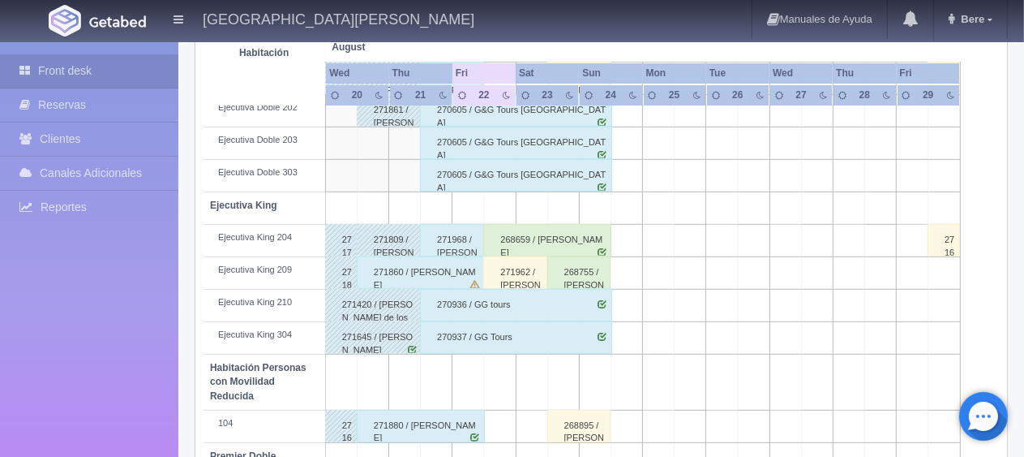
click at [442, 242] on div "271968 / [PERSON_NAME]" at bounding box center [452, 240] width 64 height 32
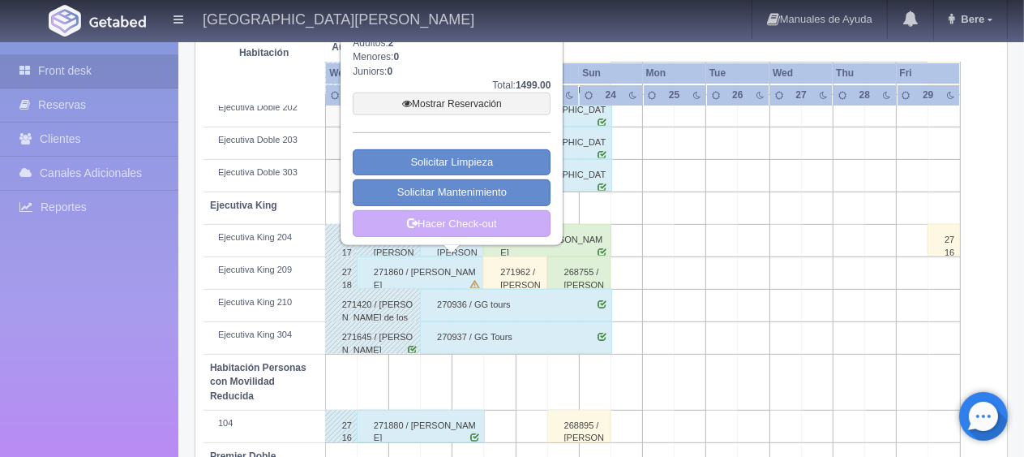
scroll to position [459, 0]
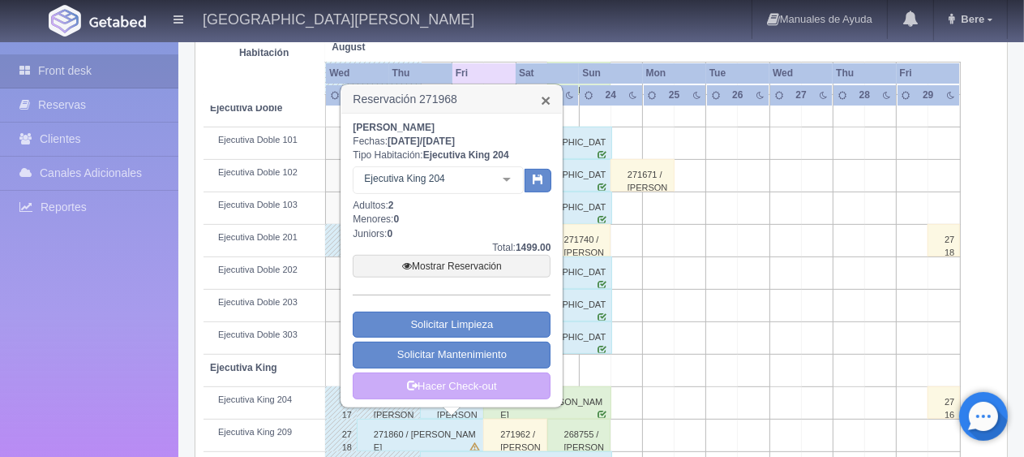
click at [542, 96] on link "×" at bounding box center [546, 100] width 10 height 17
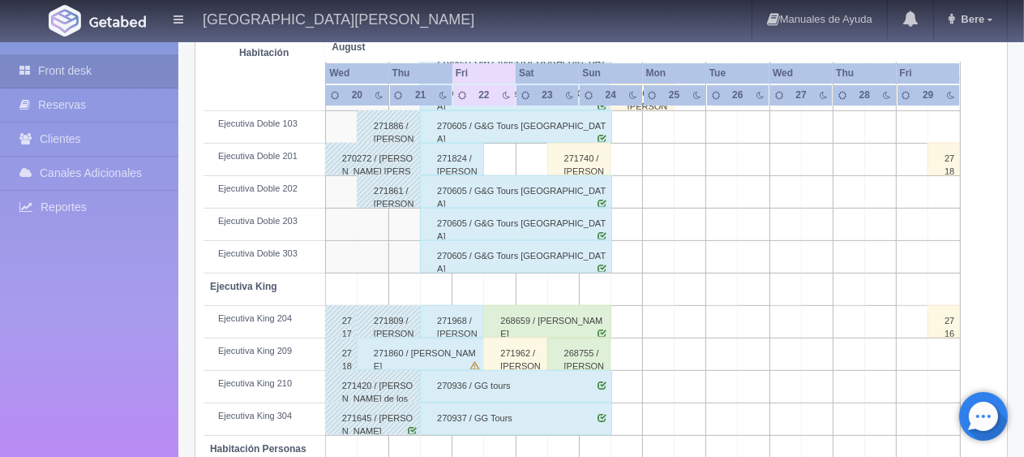
scroll to position [621, 0]
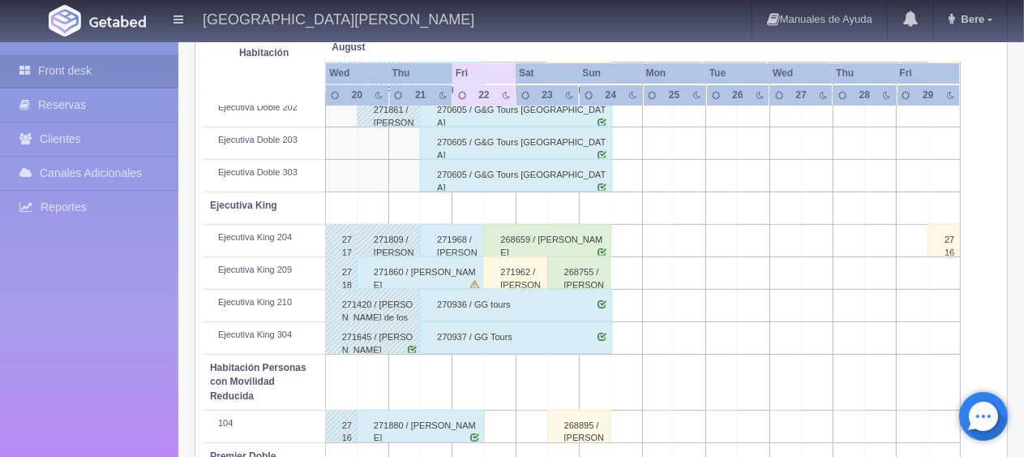
click at [548, 306] on div "270936 / GG tours" at bounding box center [515, 305] width 191 height 32
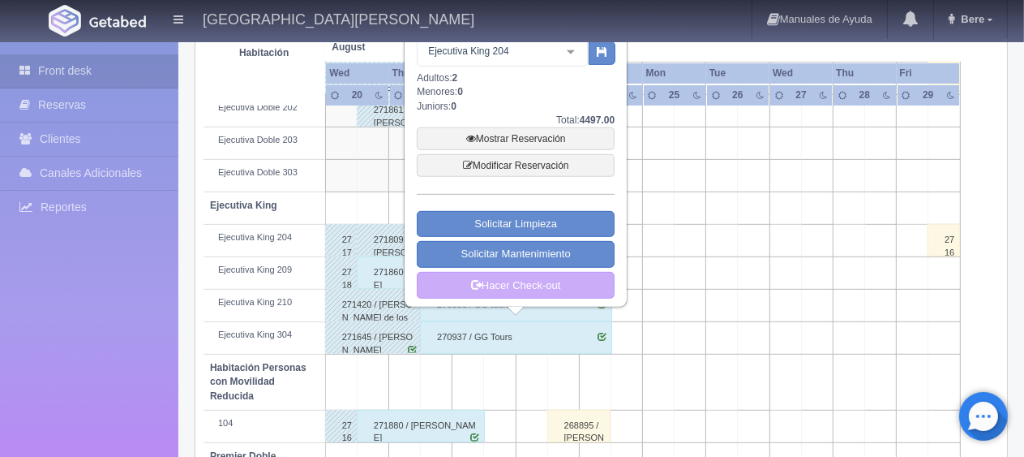
scroll to position [540, 0]
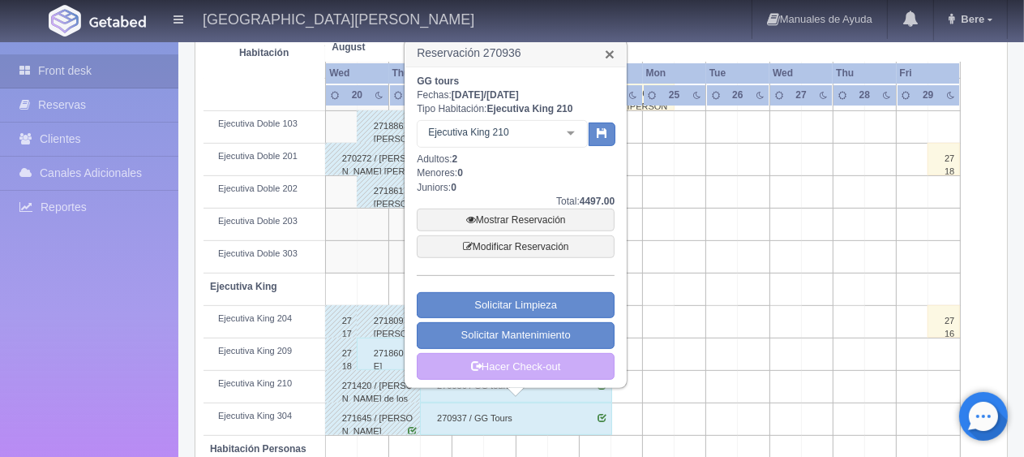
click at [605, 53] on link "×" at bounding box center [610, 53] width 10 height 17
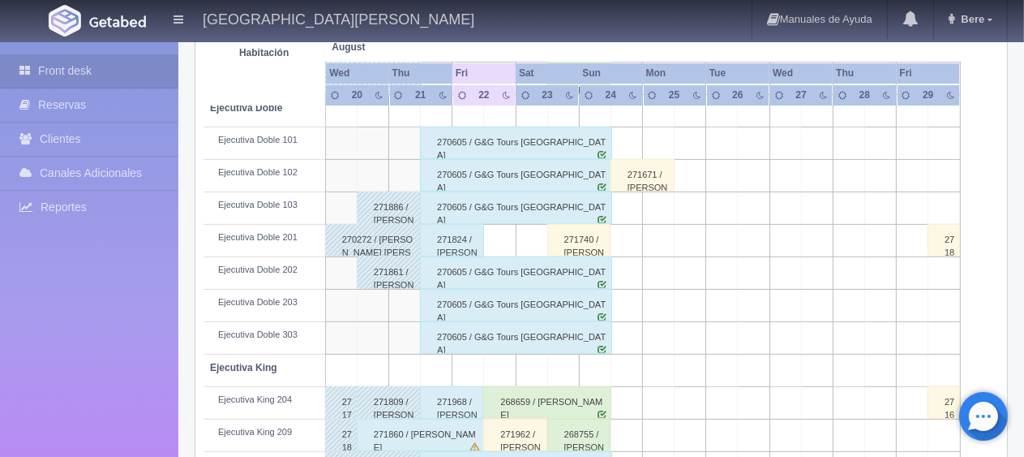
scroll to position [297, 0]
